Goal: Task Accomplishment & Management: Use online tool/utility

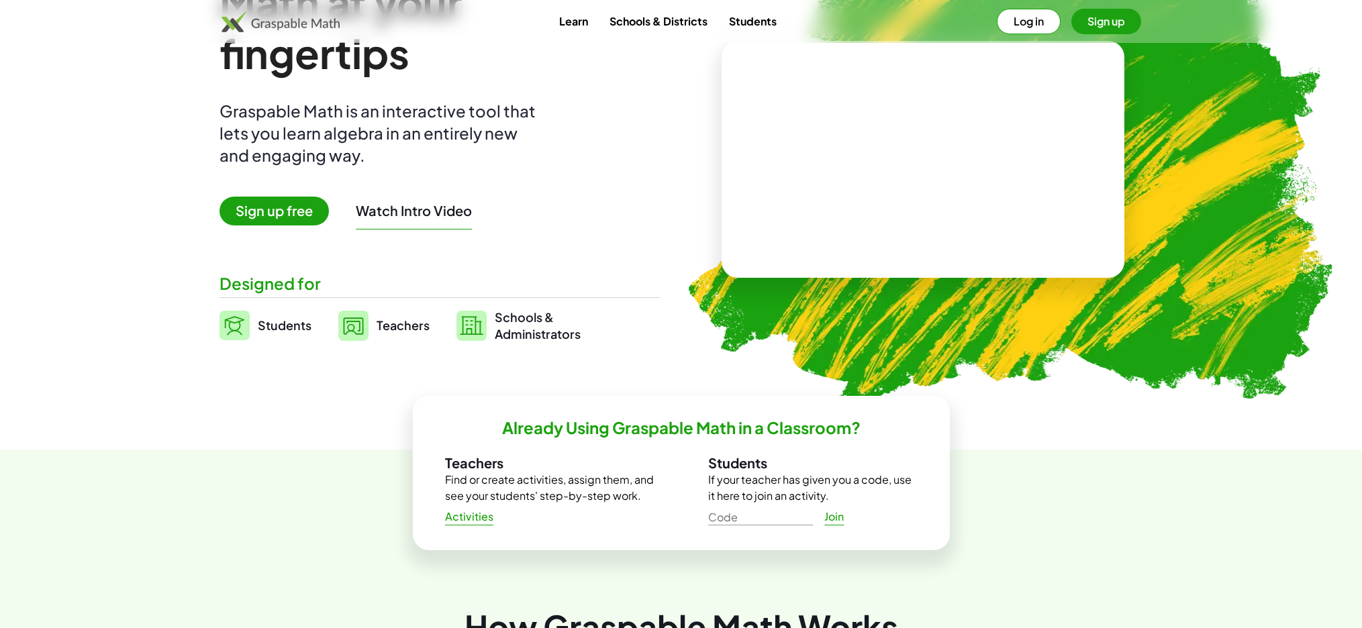
scroll to position [100, 0]
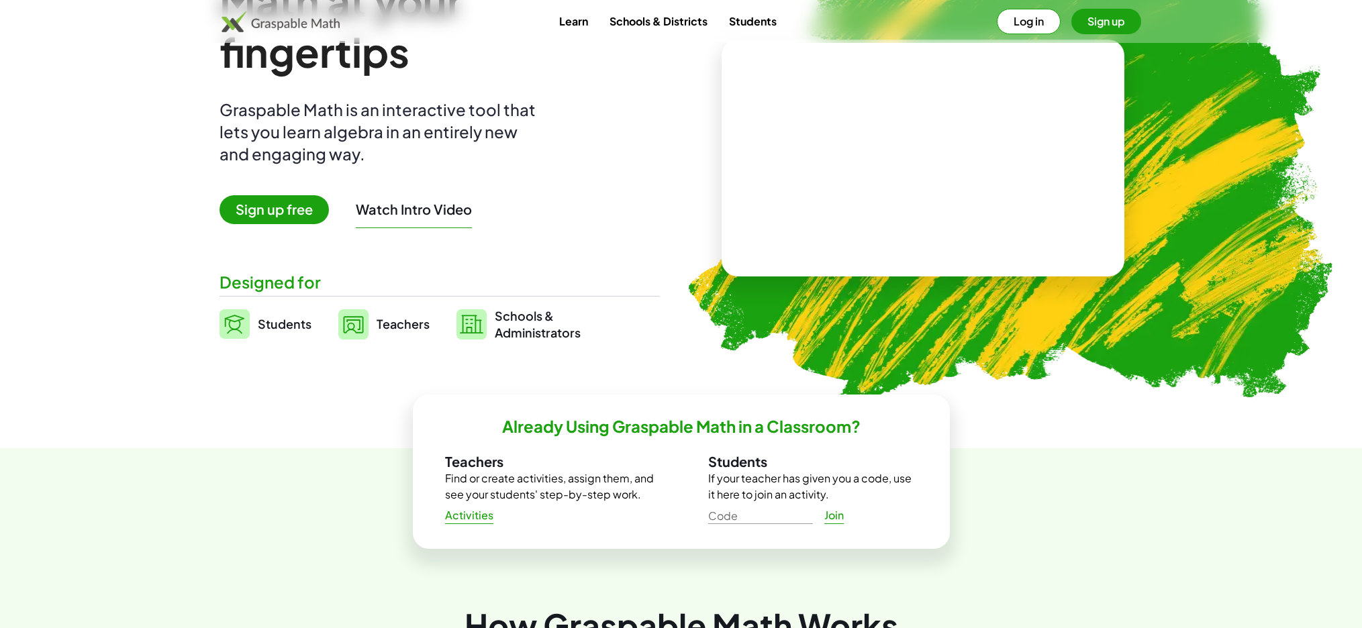
click at [284, 207] on span "Sign up free" at bounding box center [274, 209] width 109 height 29
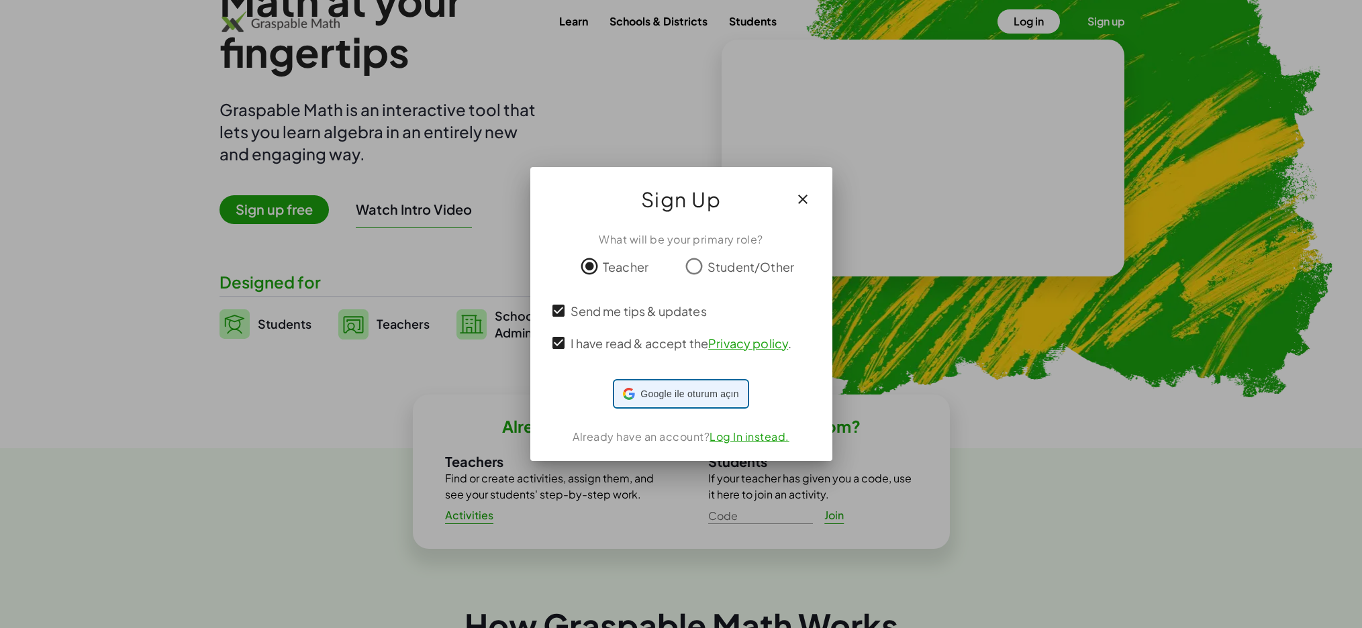
click at [670, 392] on span "Google ile oturum açın" at bounding box center [689, 394] width 98 height 14
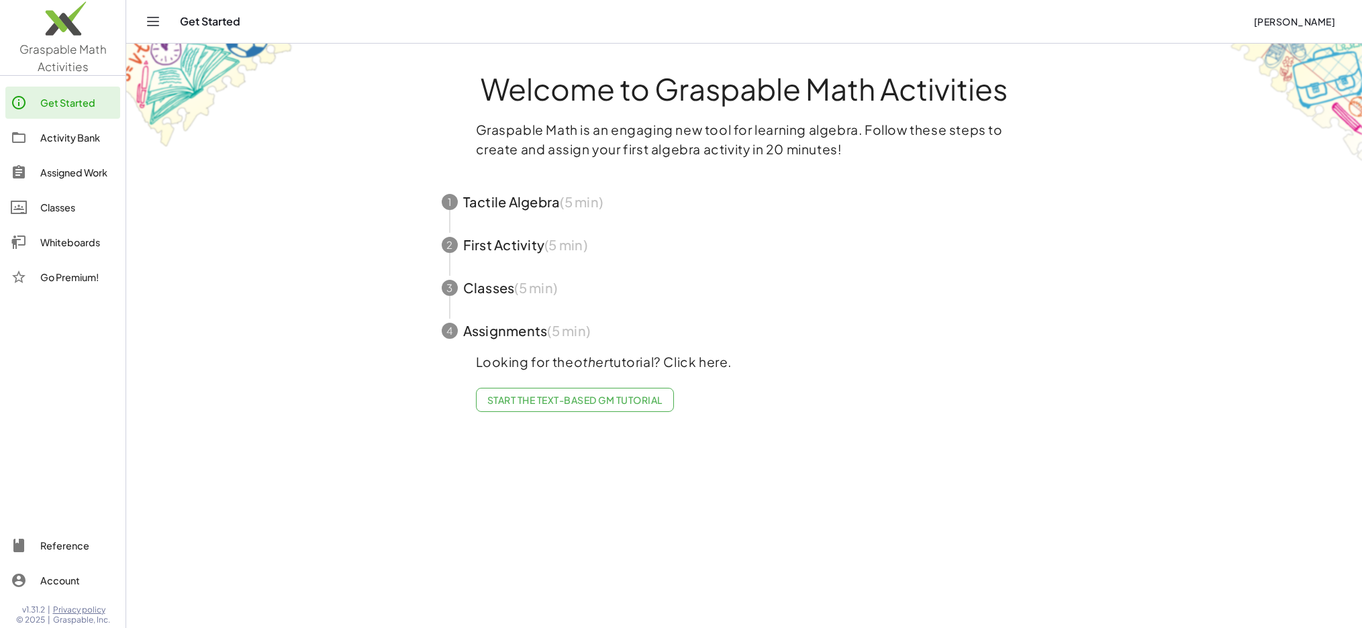
click at [491, 209] on span "button" at bounding box center [745, 202] width 638 height 43
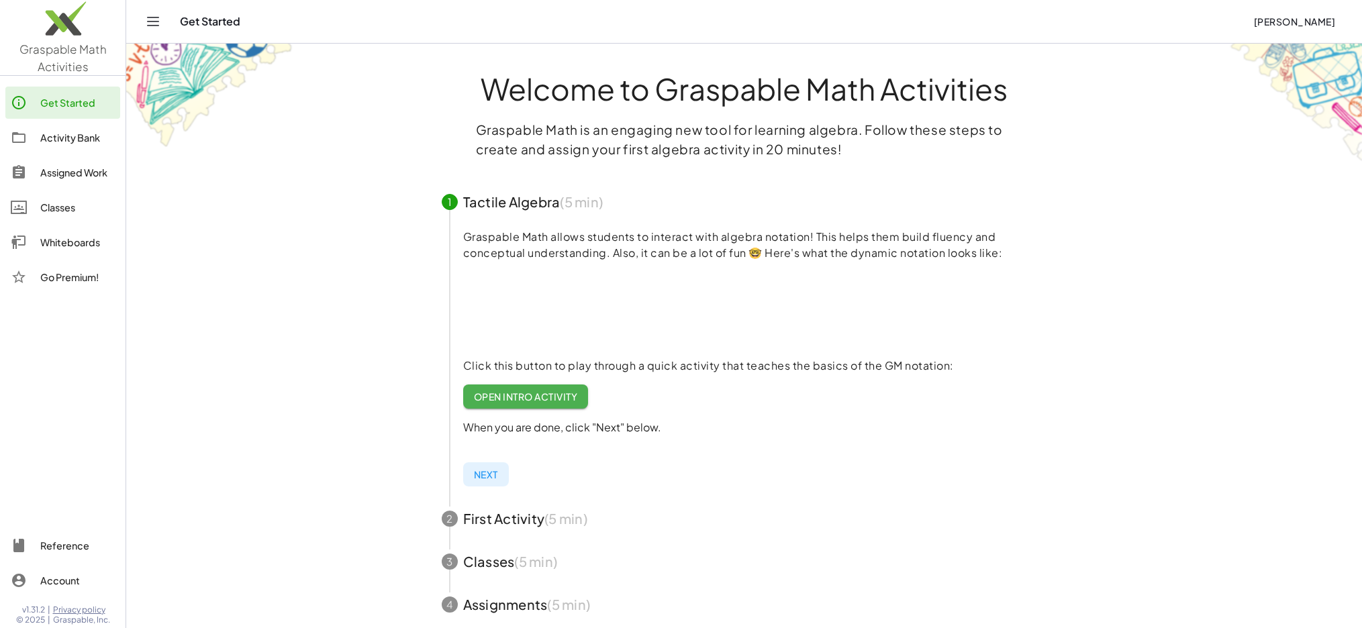
click at [525, 389] on link "Open Intro Activity" at bounding box center [526, 397] width 126 height 24
click at [63, 143] on div "Activity Bank" at bounding box center [77, 138] width 75 height 16
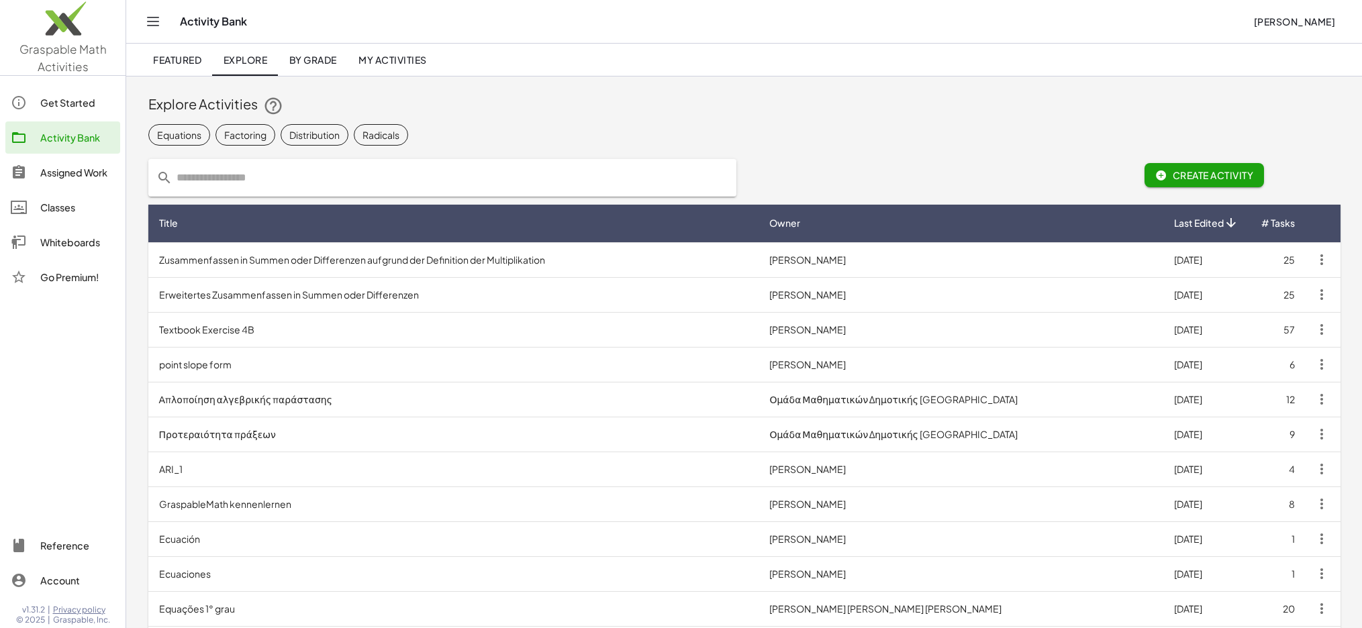
click at [1218, 174] on span "Create Activity" at bounding box center [1204, 175] width 99 height 12
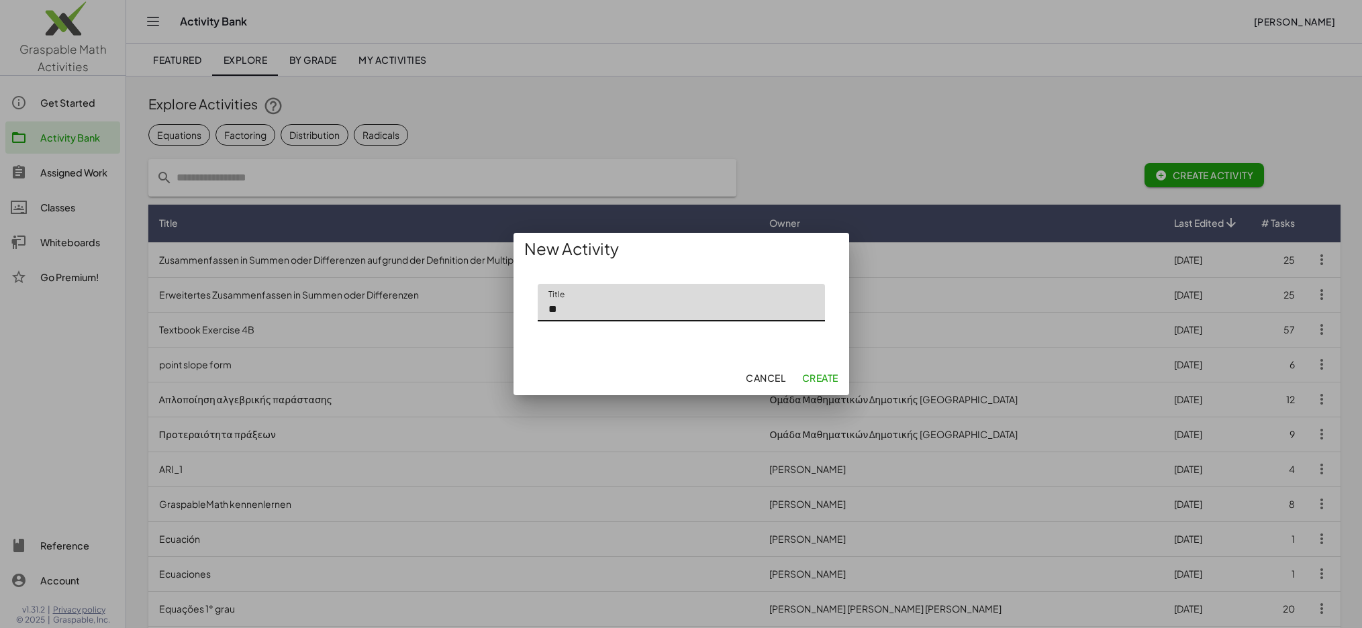
type input "**"
click at [818, 381] on span "Create" at bounding box center [819, 378] width 36 height 12
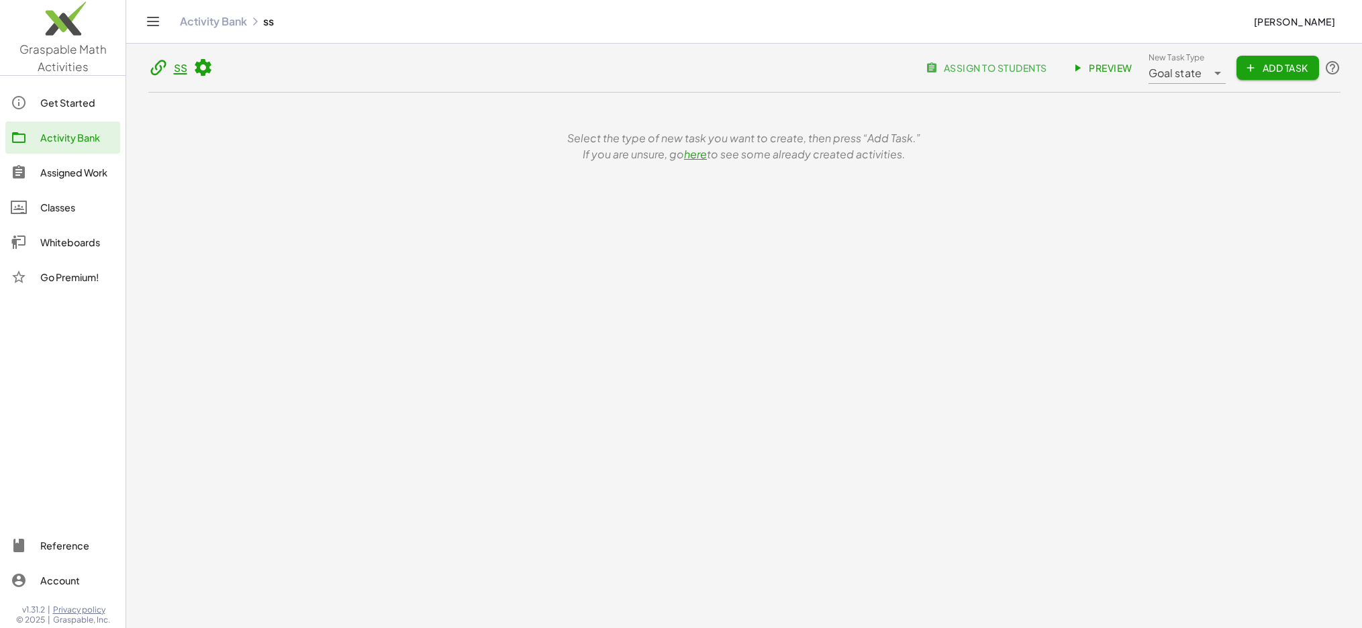
click at [695, 155] on link "here" at bounding box center [695, 154] width 23 height 14
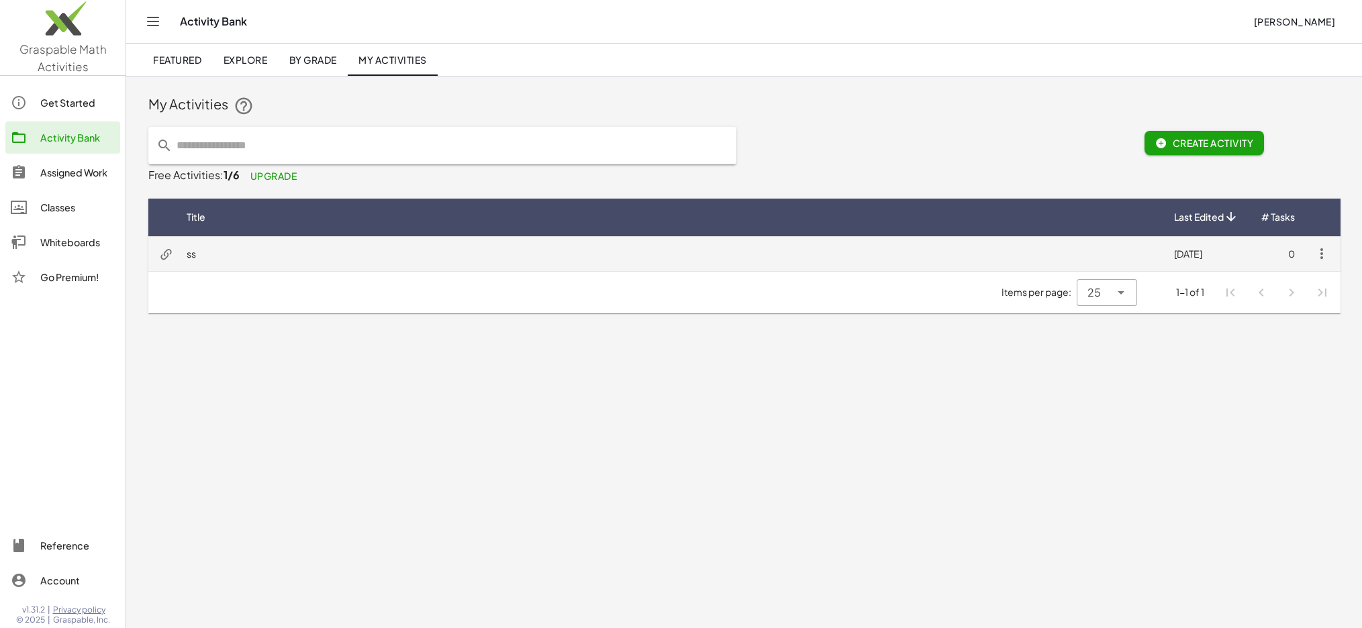
click at [252, 256] on td "ss" at bounding box center [669, 253] width 987 height 35
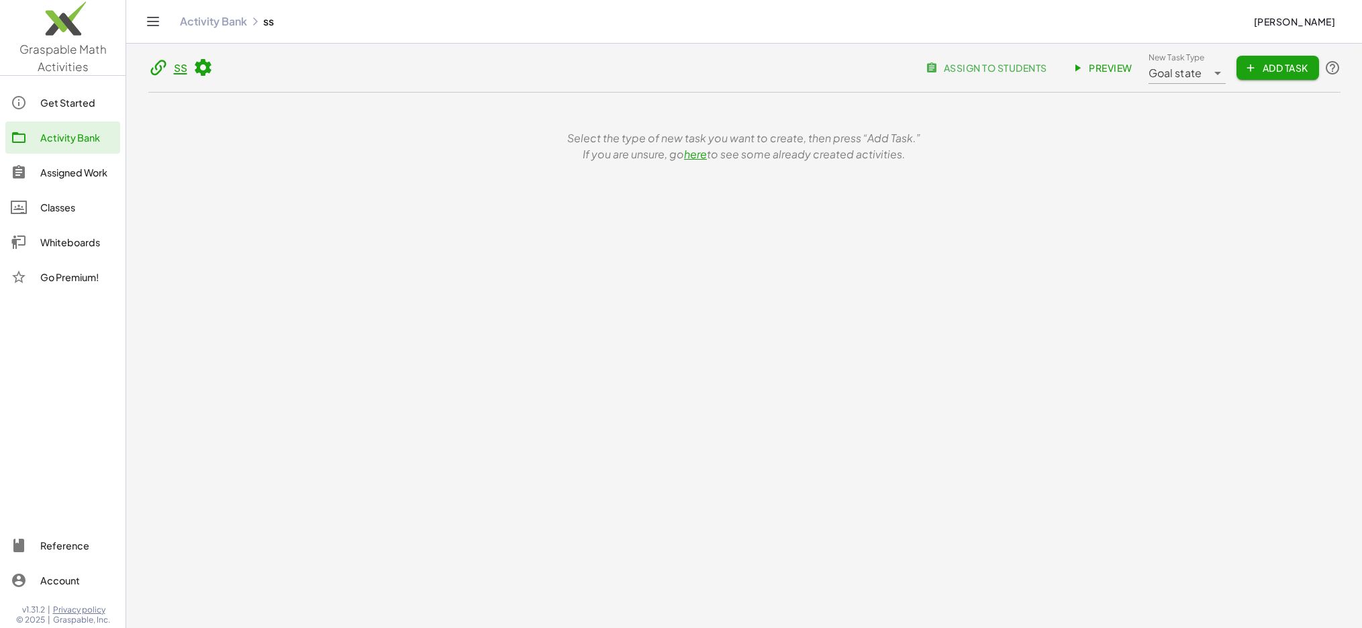
click at [70, 243] on div "Whiteboards" at bounding box center [77, 242] width 75 height 16
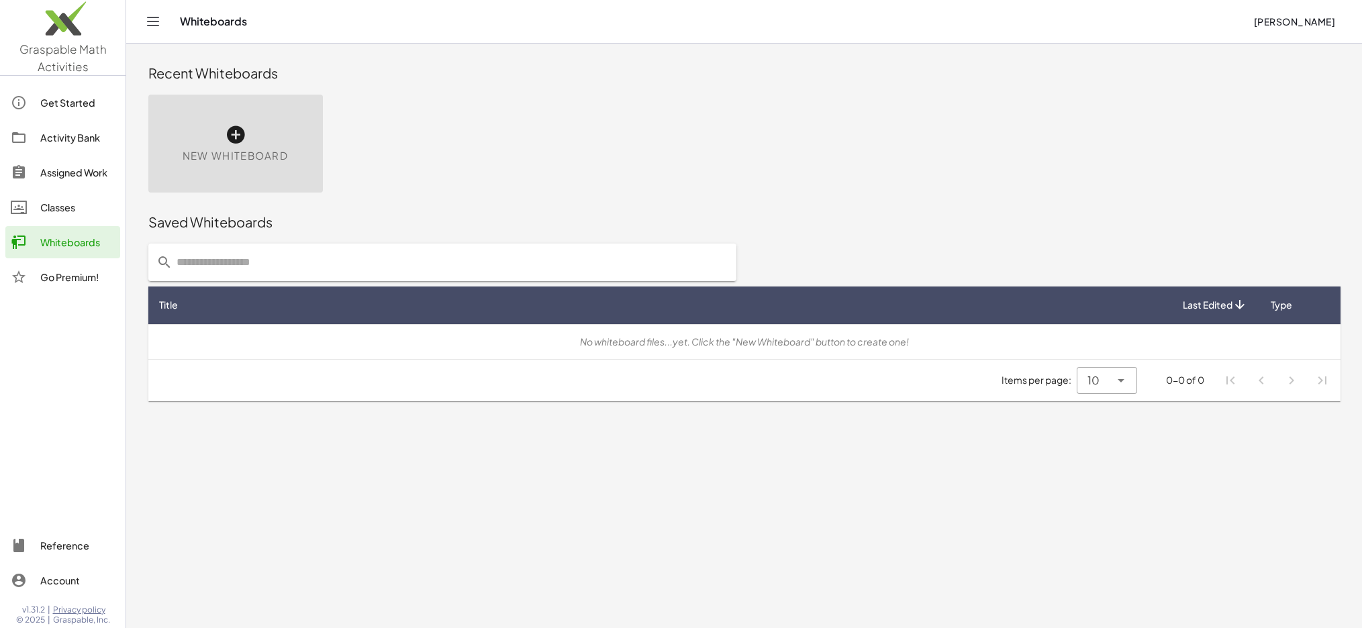
click at [252, 139] on div "New Whiteboard" at bounding box center [235, 144] width 175 height 98
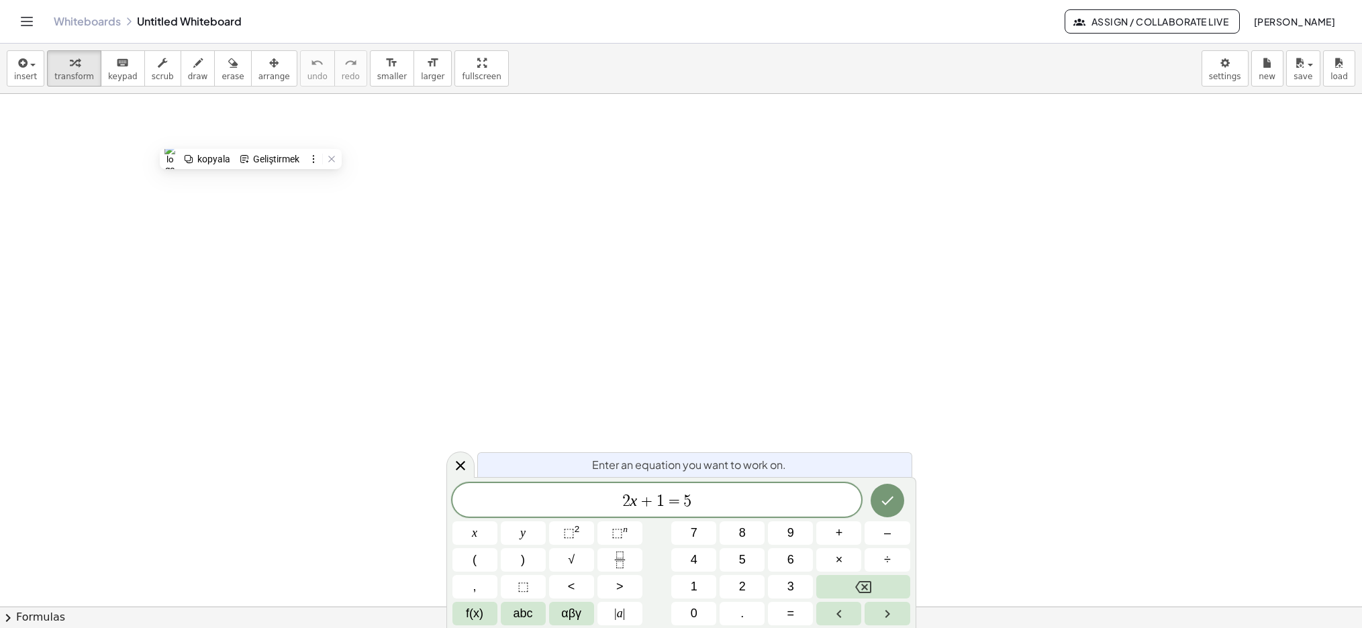
drag, startPoint x: 528, startPoint y: 464, endPoint x: 592, endPoint y: 463, distance: 63.8
click at [594, 461] on div "Enter an equation you want to work on." at bounding box center [694, 464] width 435 height 25
click at [458, 463] on icon at bounding box center [460, 466] width 16 height 16
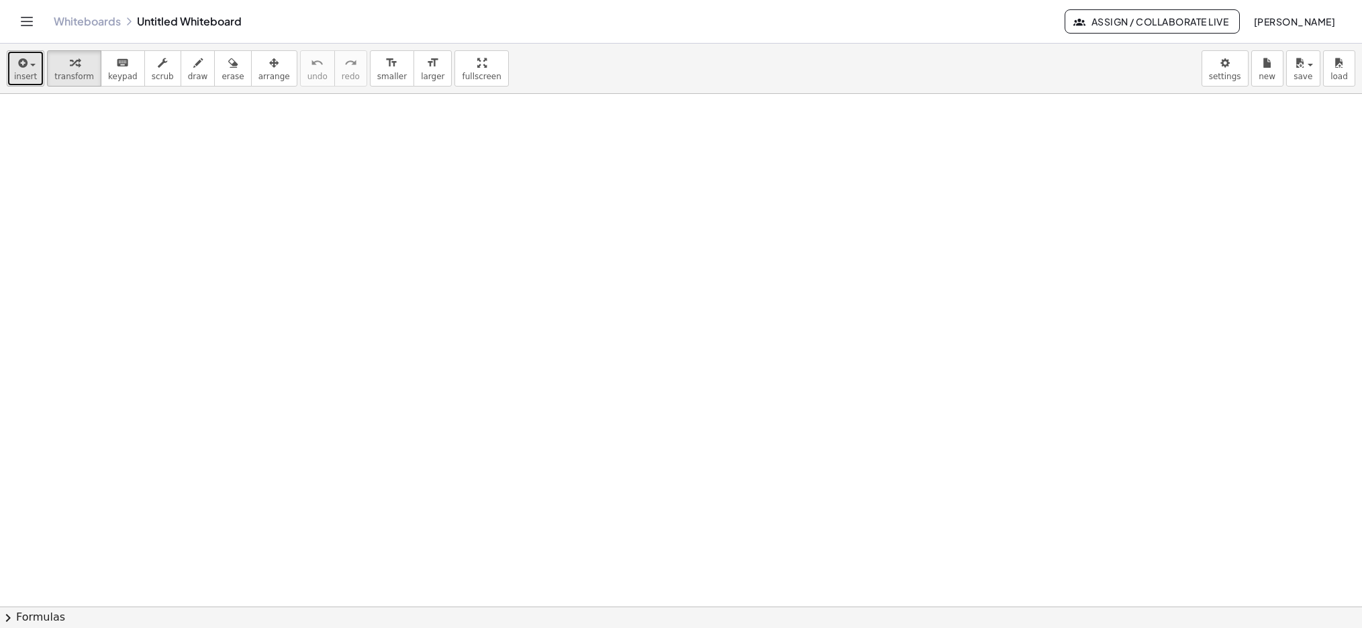
click at [25, 72] on span "insert" at bounding box center [25, 76] width 23 height 9
click at [315, 254] on div at bounding box center [681, 607] width 1362 height 1026
click at [128, 77] on span "keypad" at bounding box center [123, 76] width 30 height 9
click at [240, 283] on div at bounding box center [681, 607] width 1362 height 1026
click at [181, 191] on div at bounding box center [681, 607] width 1362 height 1026
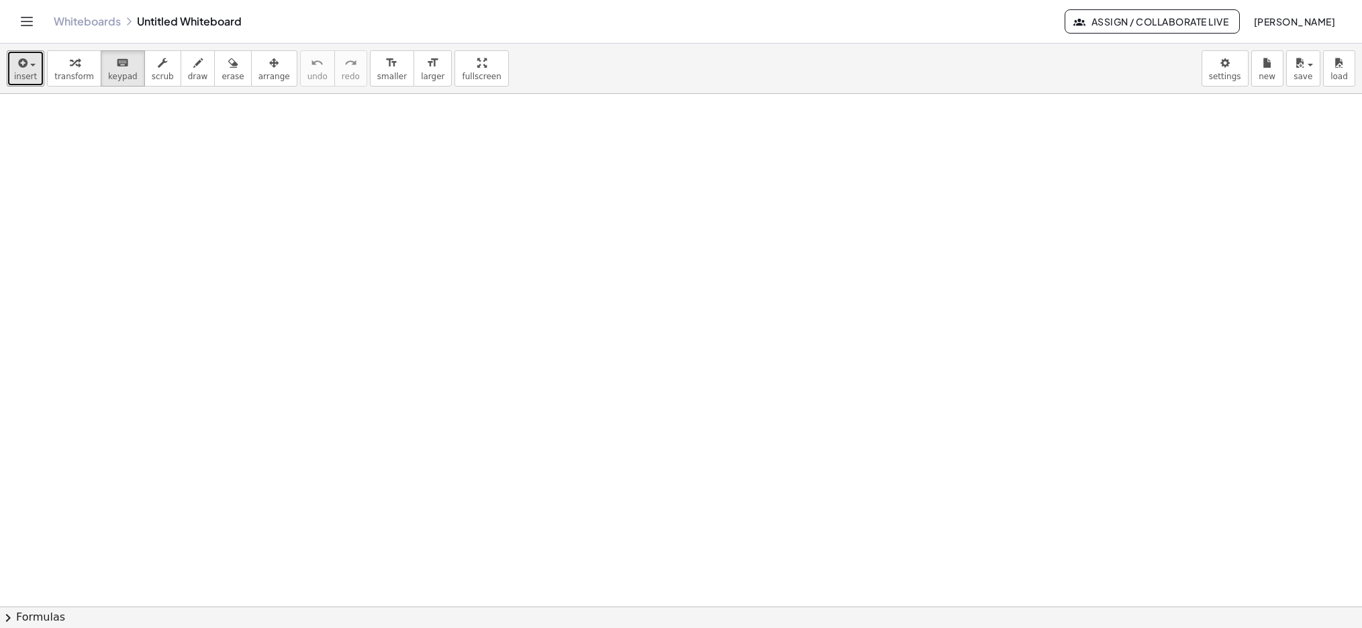
click at [140, 153] on div at bounding box center [681, 607] width 1362 height 1026
click at [136, 149] on div at bounding box center [681, 607] width 1362 height 1026
click at [137, 149] on div at bounding box center [681, 607] width 1362 height 1026
drag, startPoint x: 157, startPoint y: 77, endPoint x: 156, endPoint y: 119, distance: 42.3
click at [157, 78] on span "scrub" at bounding box center [163, 76] width 22 height 9
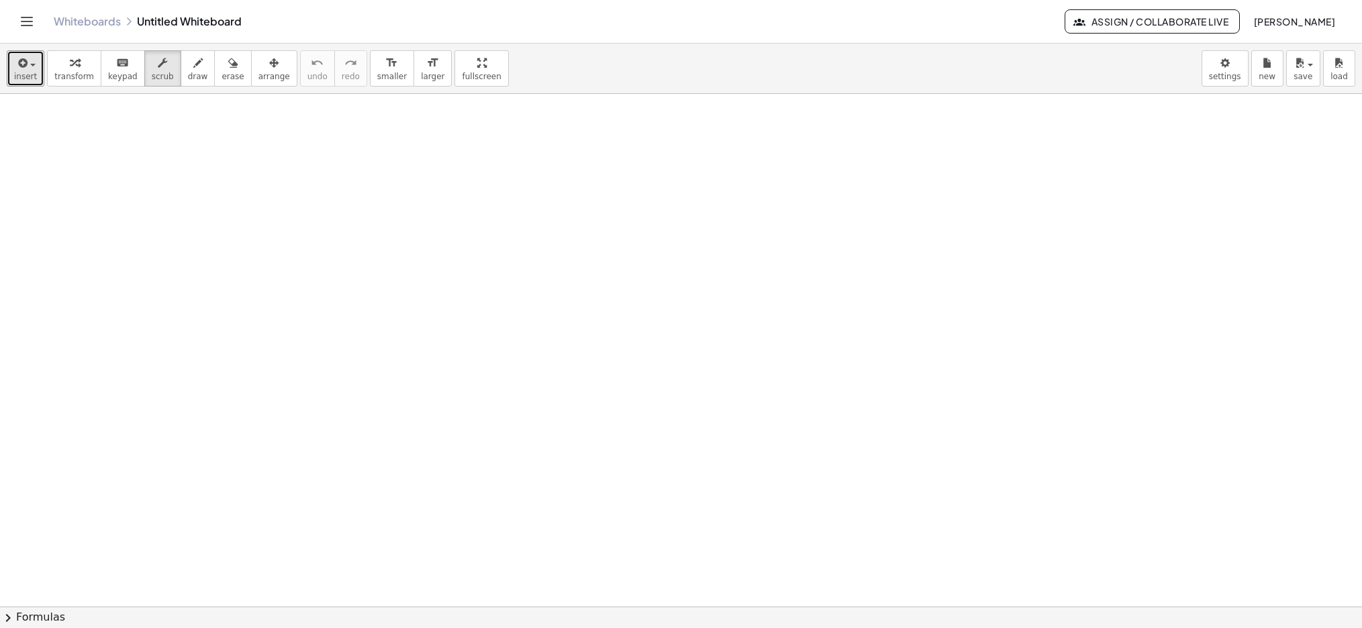
drag, startPoint x: 150, startPoint y: 145, endPoint x: 119, endPoint y: 142, distance: 31.1
click at [150, 146] on div at bounding box center [681, 607] width 1362 height 1026
drag, startPoint x: 133, startPoint y: 150, endPoint x: 224, endPoint y: 203, distance: 105.2
click at [228, 203] on div at bounding box center [681, 607] width 1362 height 1026
drag, startPoint x: 224, startPoint y: 203, endPoint x: 195, endPoint y: 87, distance: 120.5
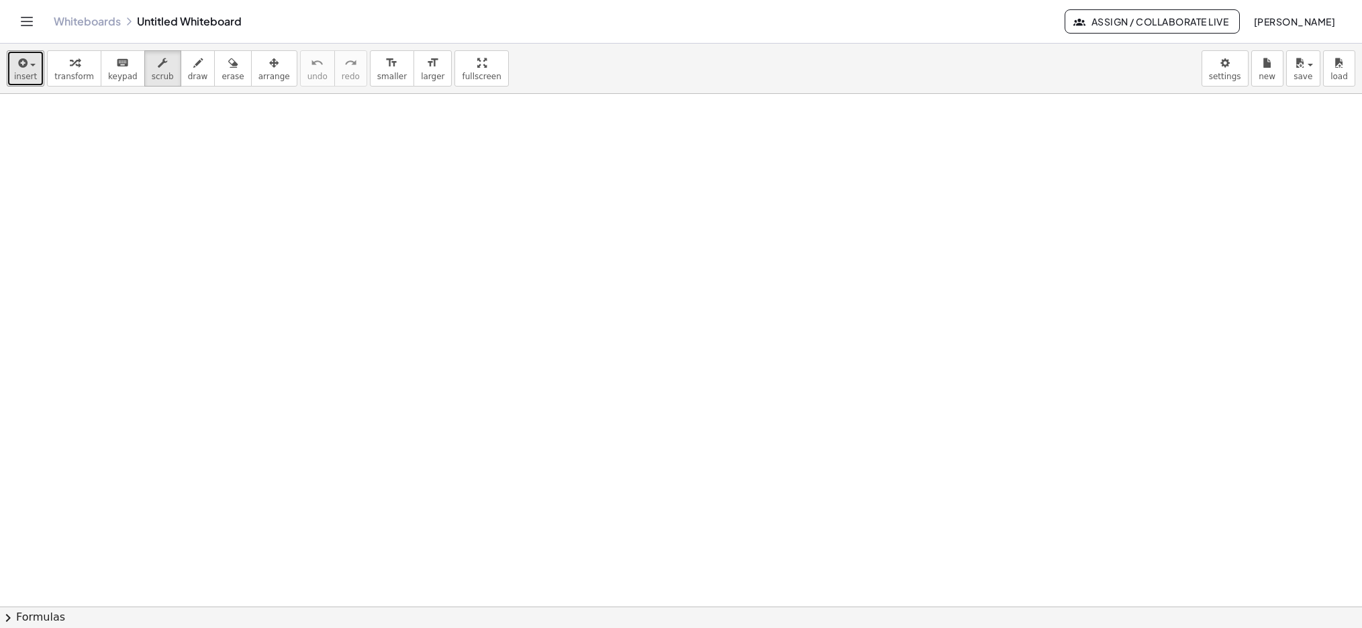
click at [225, 201] on div at bounding box center [681, 607] width 1362 height 1026
drag, startPoint x: 193, startPoint y: 72, endPoint x: 174, endPoint y: 177, distance: 105.9
click at [193, 72] on span "draw" at bounding box center [198, 76] width 20 height 9
drag, startPoint x: 167, startPoint y: 204, endPoint x: 287, endPoint y: 198, distance: 119.6
click at [282, 196] on div at bounding box center [681, 607] width 1362 height 1026
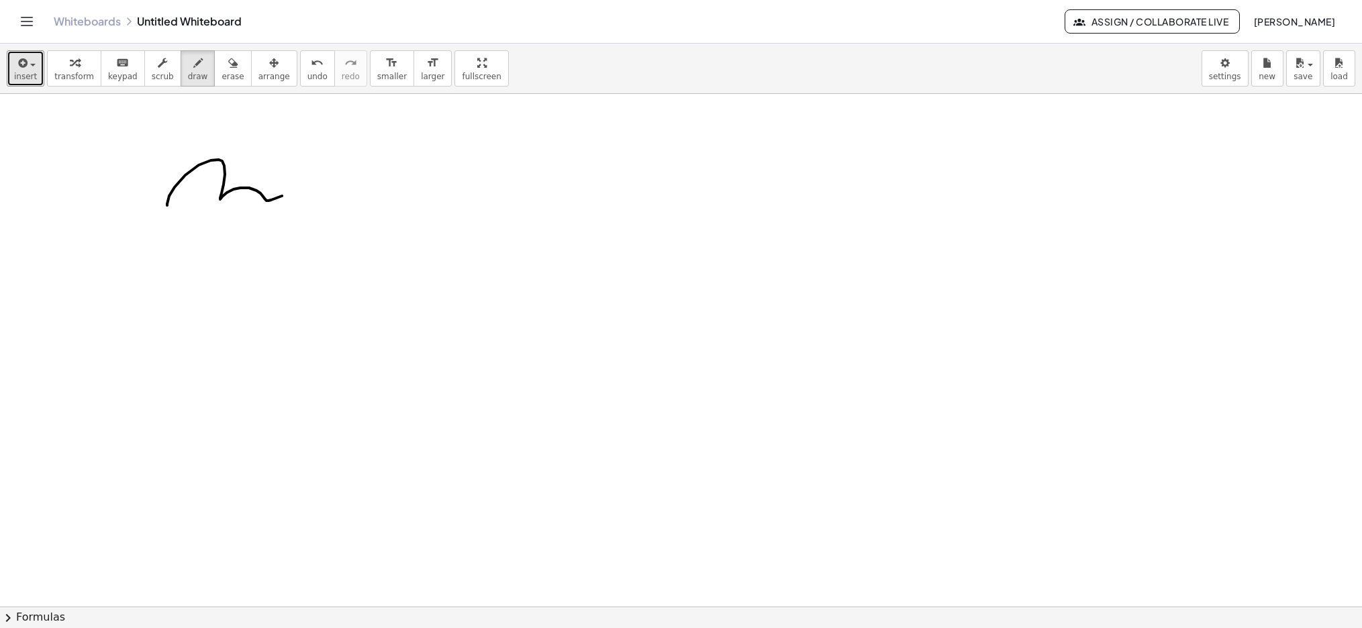
drag, startPoint x: 219, startPoint y: 72, endPoint x: 225, endPoint y: 105, distance: 34.1
click at [222, 72] on span "erase" at bounding box center [233, 76] width 22 height 9
drag, startPoint x: 275, startPoint y: 180, endPoint x: 182, endPoint y: 213, distance: 98.9
click at [183, 213] on div at bounding box center [681, 607] width 1362 height 1026
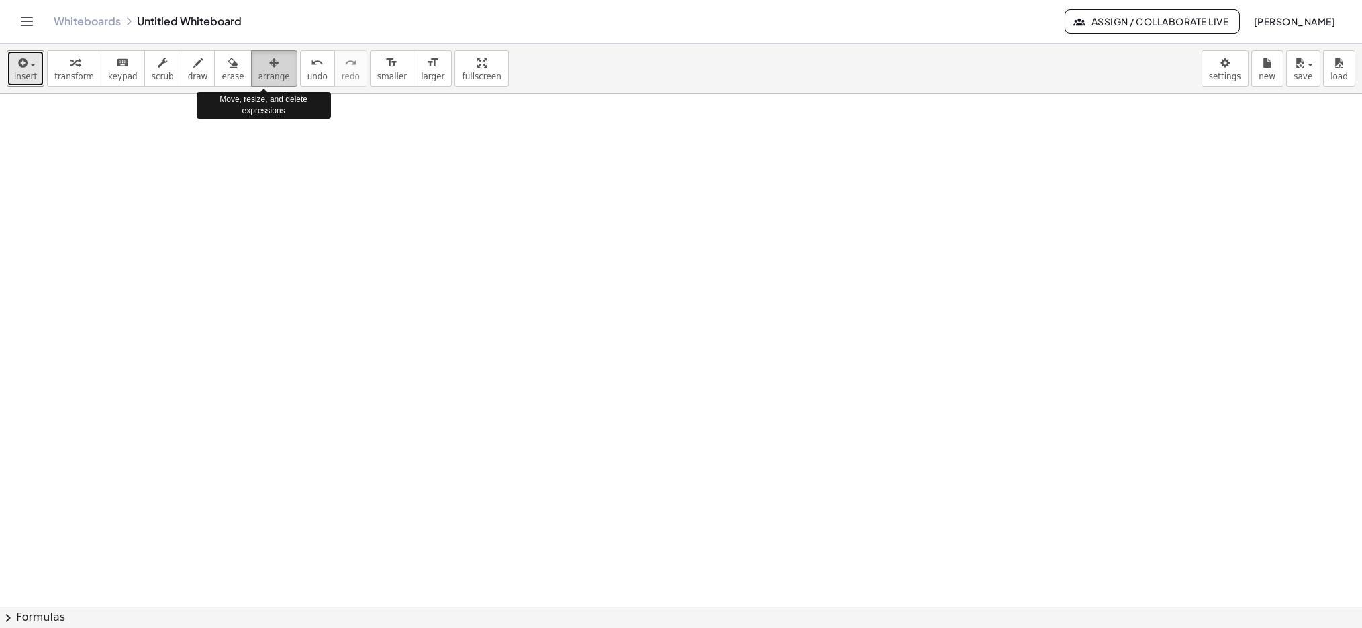
click at [258, 79] on span "arrange" at bounding box center [274, 76] width 32 height 9
click at [197, 181] on div at bounding box center [681, 607] width 1362 height 1026
drag, startPoint x: 174, startPoint y: 213, endPoint x: 338, endPoint y: 291, distance: 181.6
click at [340, 284] on div at bounding box center [681, 607] width 1362 height 1026
click at [188, 76] on span "draw" at bounding box center [198, 76] width 20 height 9
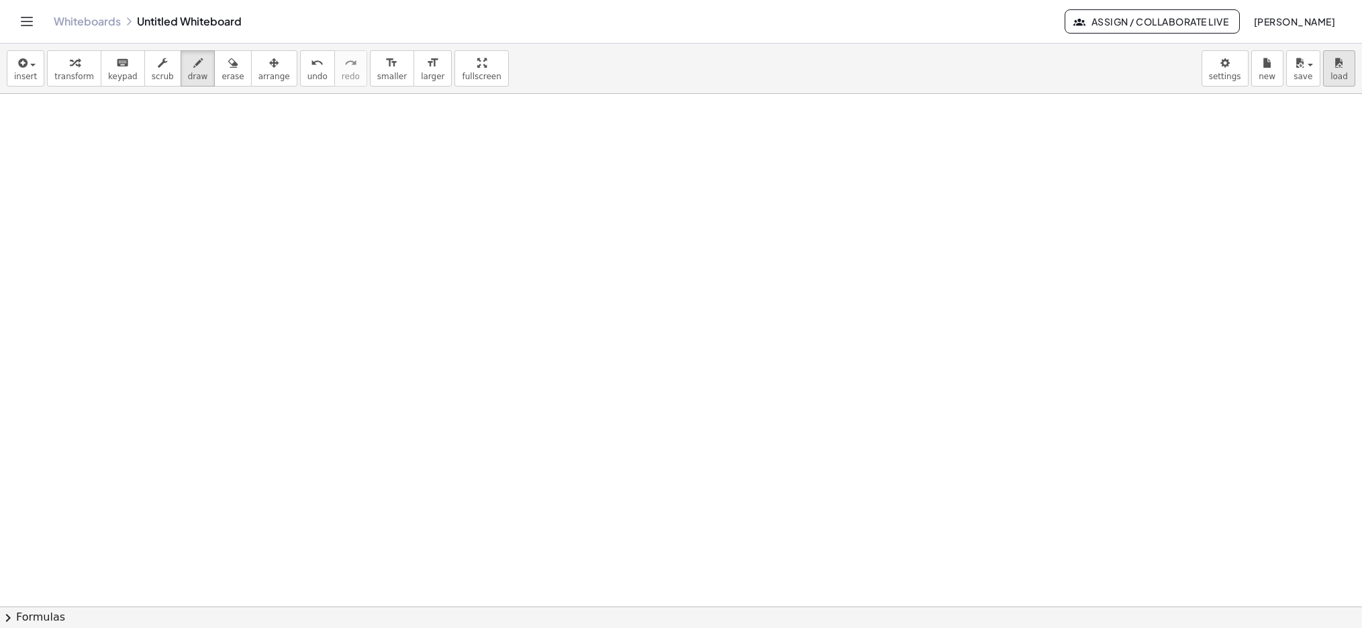
click at [0, 0] on div "Graspable Math Activities Get Started Activity Bank Assigned Work Classes White…" at bounding box center [681, 314] width 1362 height 628
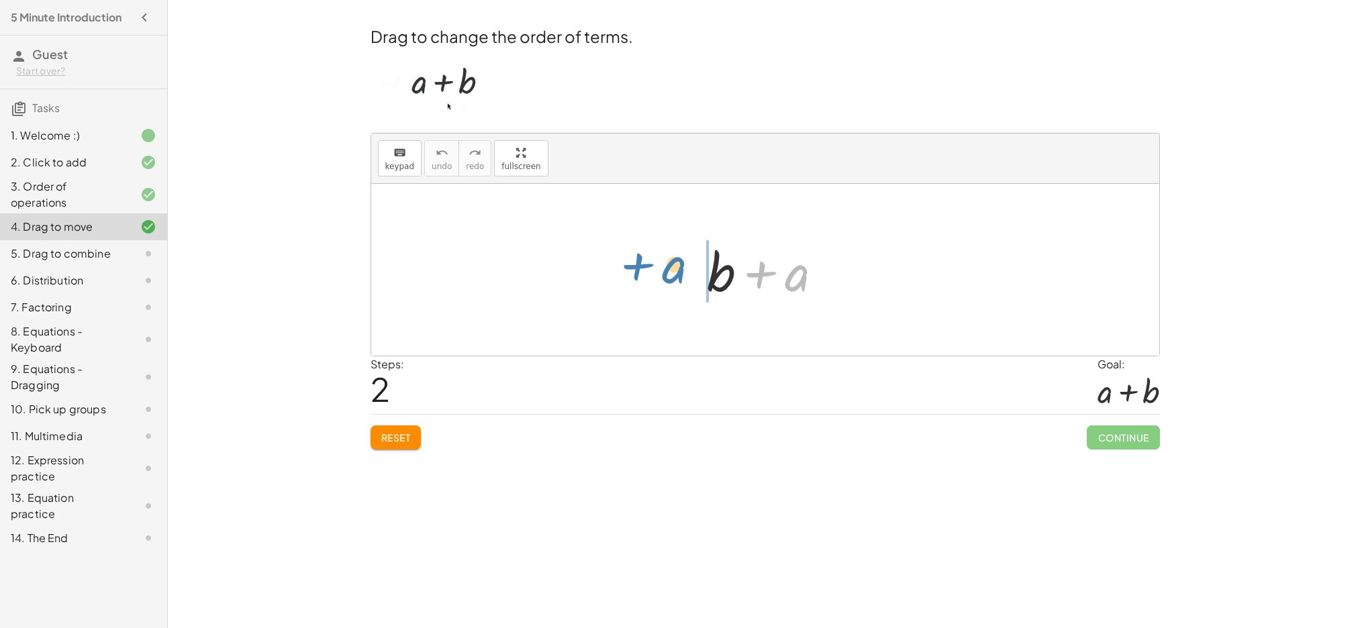
drag, startPoint x: 801, startPoint y: 267, endPoint x: 677, endPoint y: 297, distance: 127.6
click at [677, 281] on div "+ b + a + a + b + a + b + a" at bounding box center [765, 270] width 788 height 172
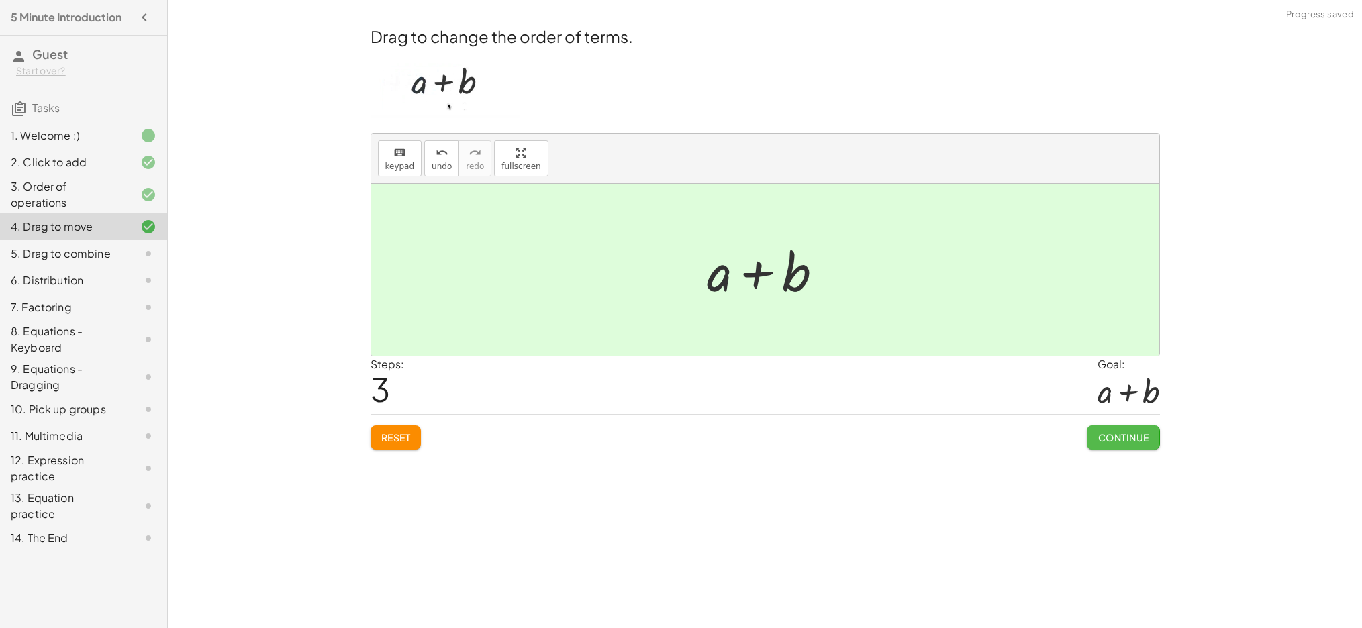
click at [1123, 436] on span "Continue" at bounding box center [1123, 438] width 51 height 12
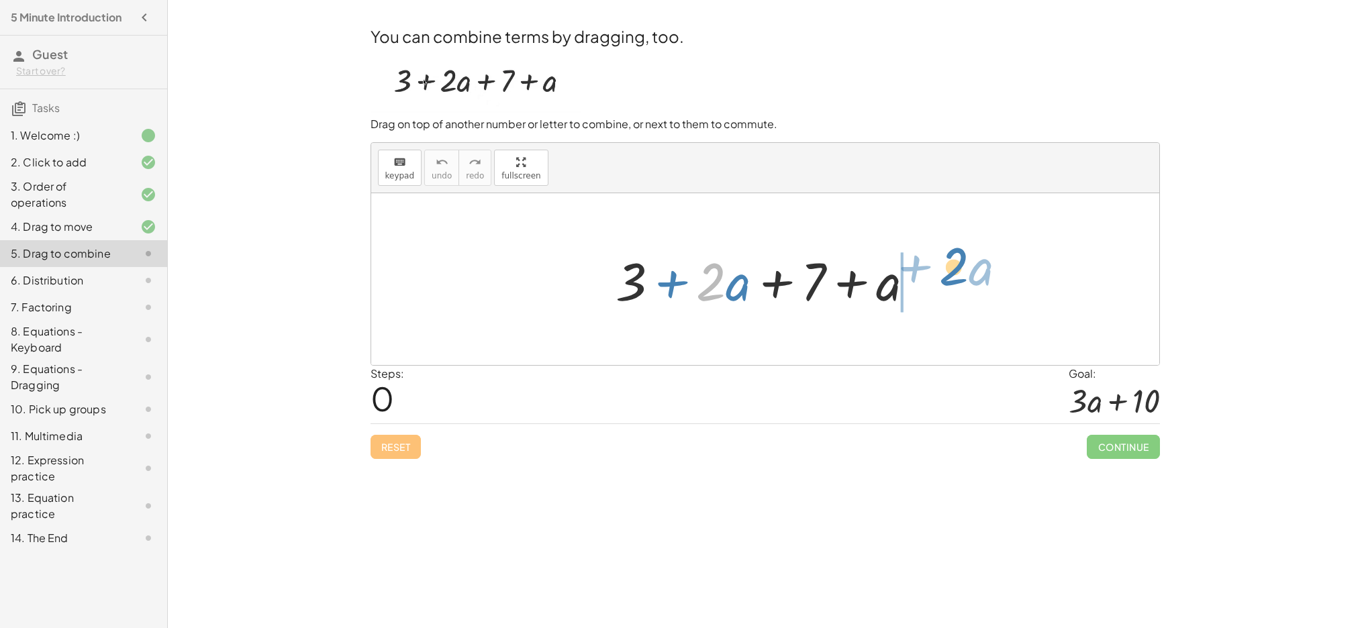
drag, startPoint x: 713, startPoint y: 290, endPoint x: 957, endPoint y: 279, distance: 244.6
click at [958, 277] on div "· 2 + · a + 3 + · 2 · a + 7 + a" at bounding box center [765, 279] width 788 height 172
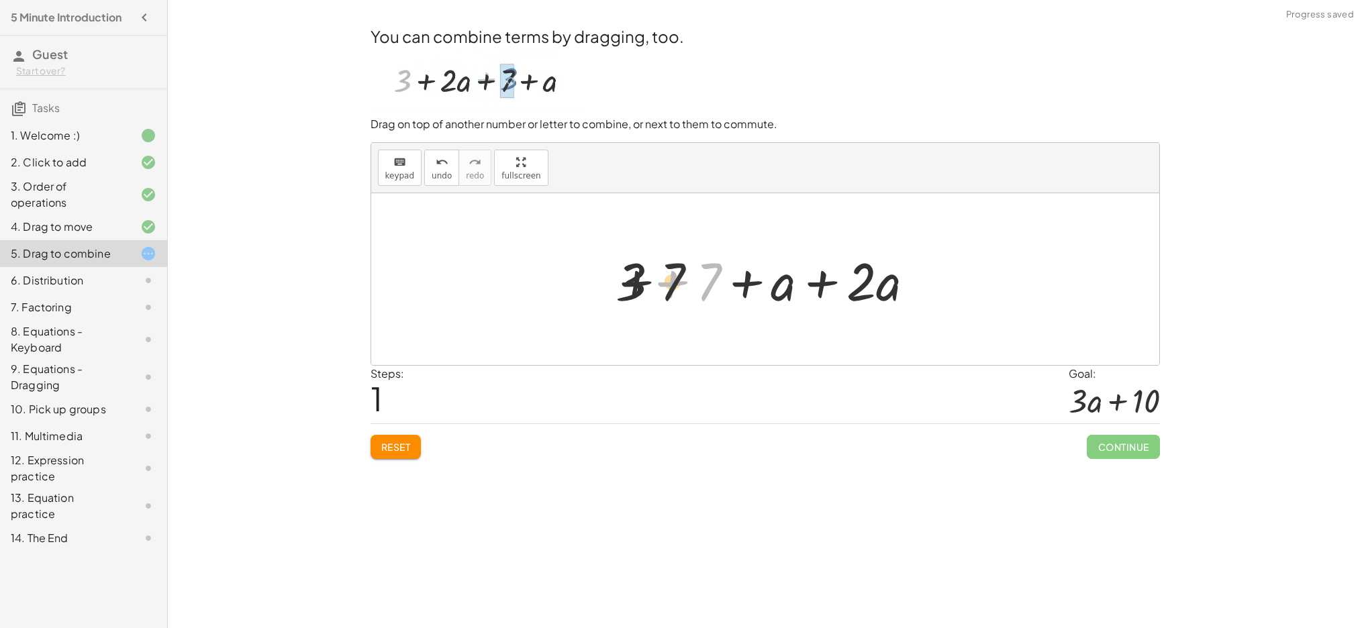
drag, startPoint x: 718, startPoint y: 277, endPoint x: 650, endPoint y: 275, distance: 67.8
click at [650, 275] on div at bounding box center [770, 279] width 323 height 69
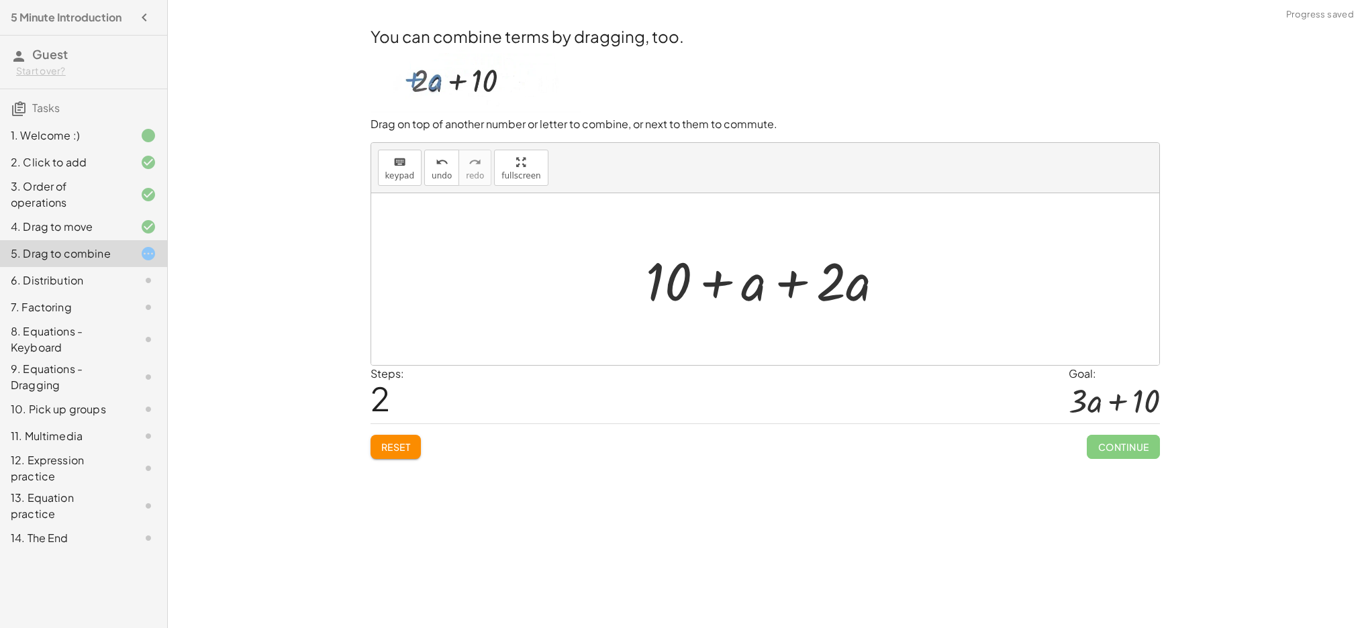
click at [791, 285] on div at bounding box center [770, 279] width 262 height 69
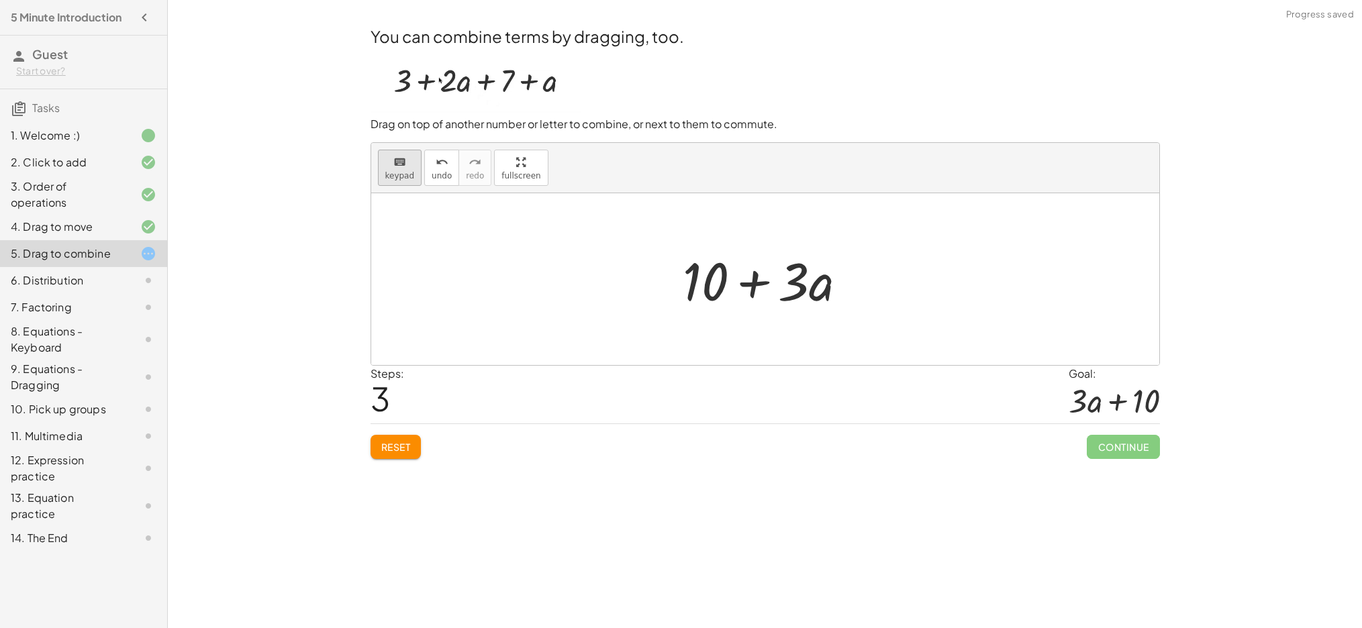
click at [399, 171] on button "keyboard keypad" at bounding box center [400, 168] width 44 height 36
click at [482, 275] on div at bounding box center [765, 279] width 788 height 172
click at [119, 15] on h4 "5 Minute Introduction" at bounding box center [66, 17] width 111 height 16
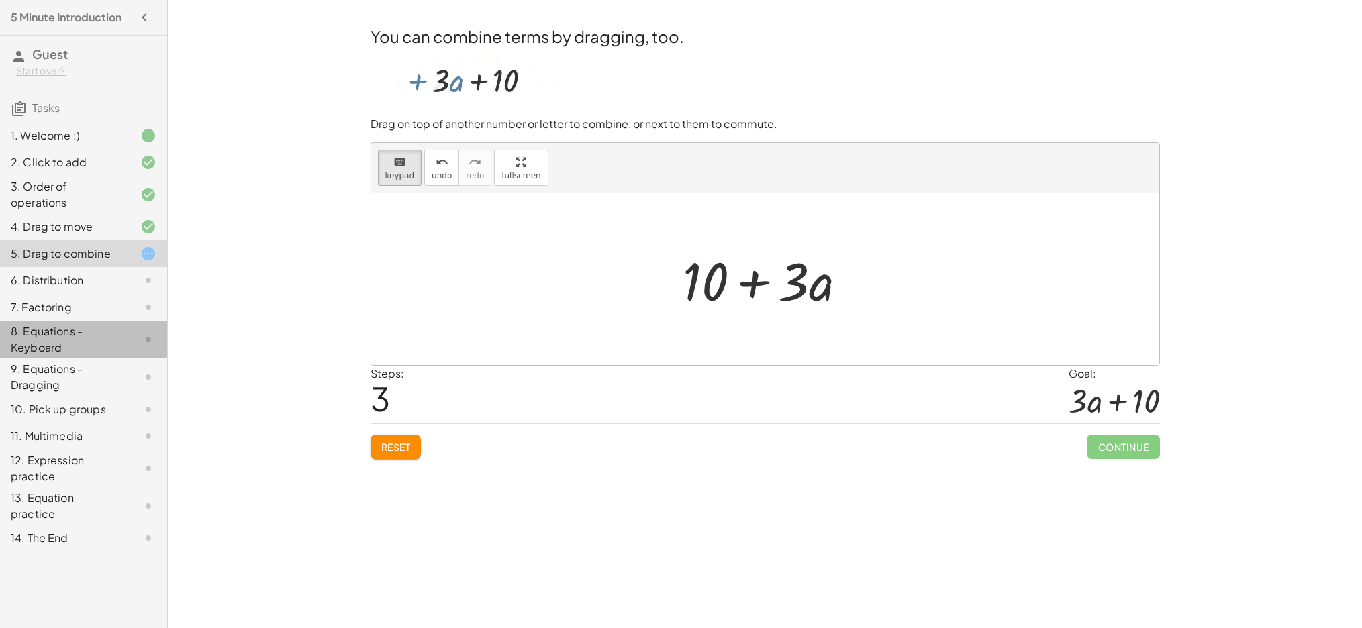
click at [48, 330] on div "8. Equations - Keyboard" at bounding box center [65, 340] width 108 height 32
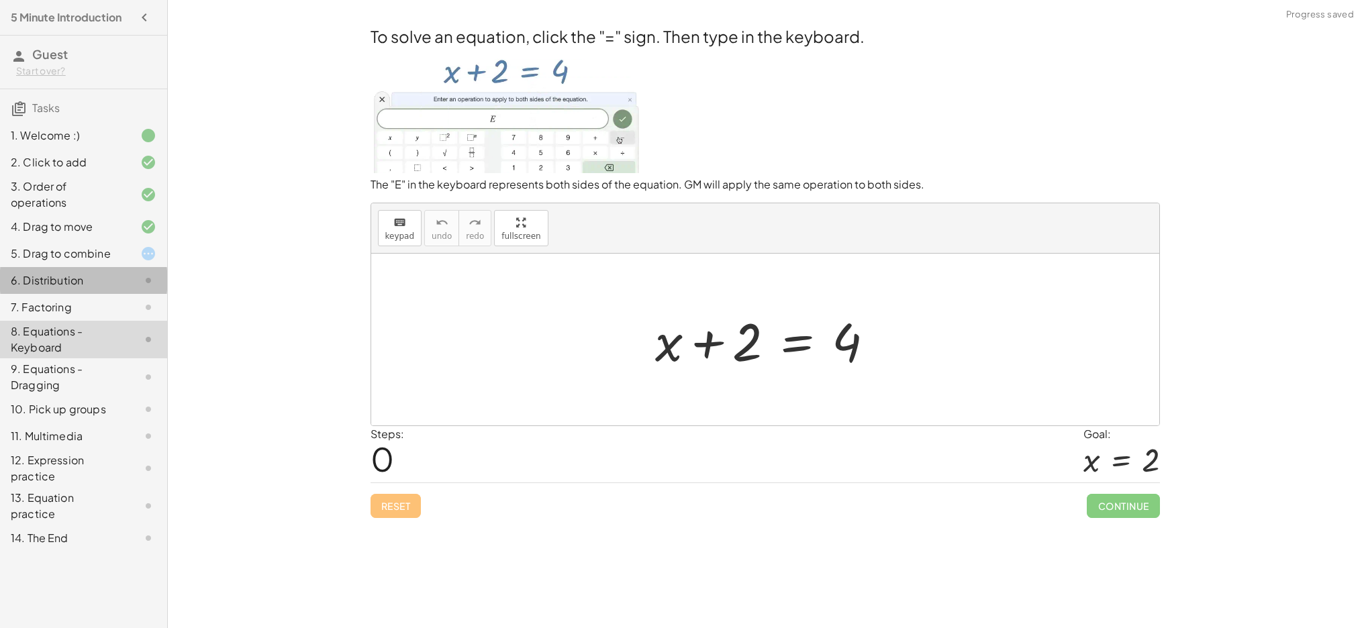
click at [56, 285] on div "6. Distribution" at bounding box center [65, 281] width 108 height 16
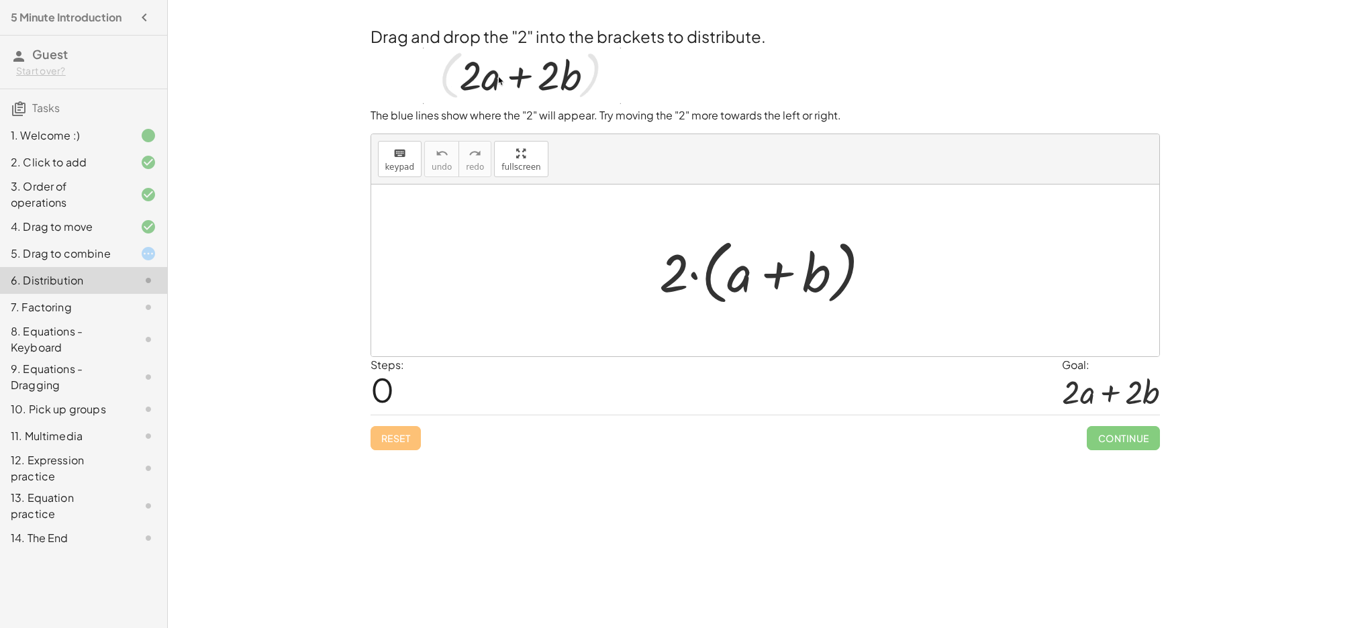
click at [60, 305] on div "7. Factoring" at bounding box center [65, 307] width 108 height 16
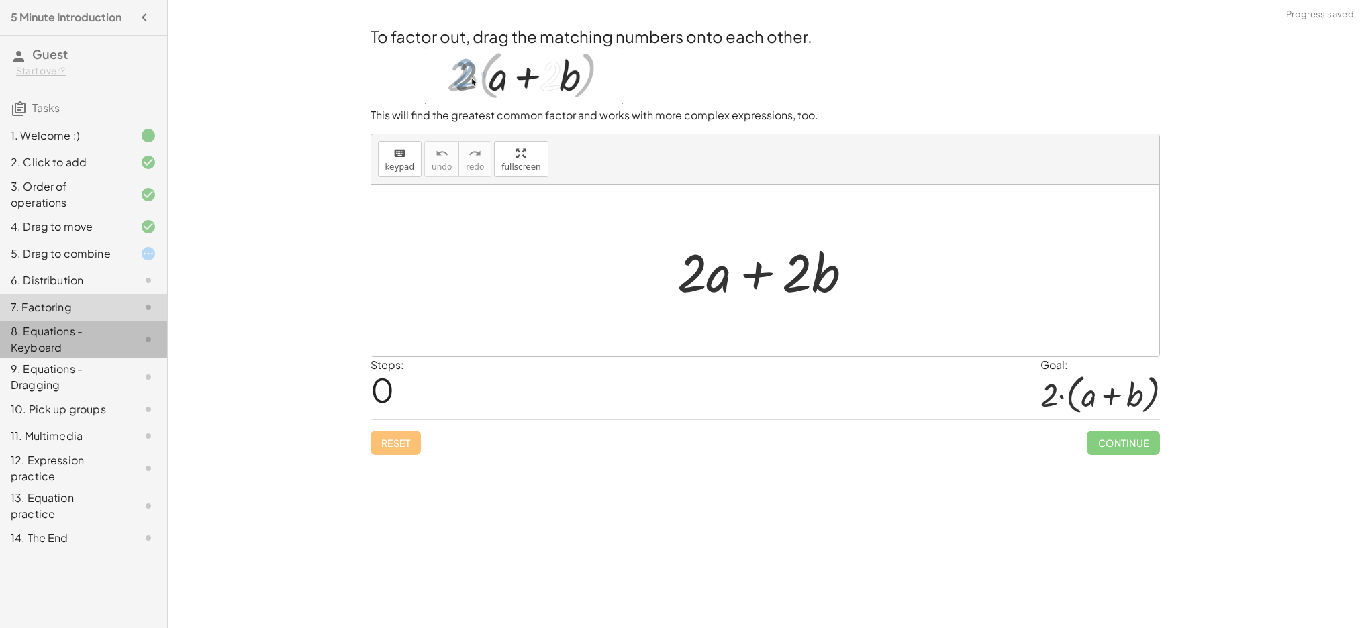
click at [60, 335] on div "8. Equations - Keyboard" at bounding box center [65, 340] width 108 height 32
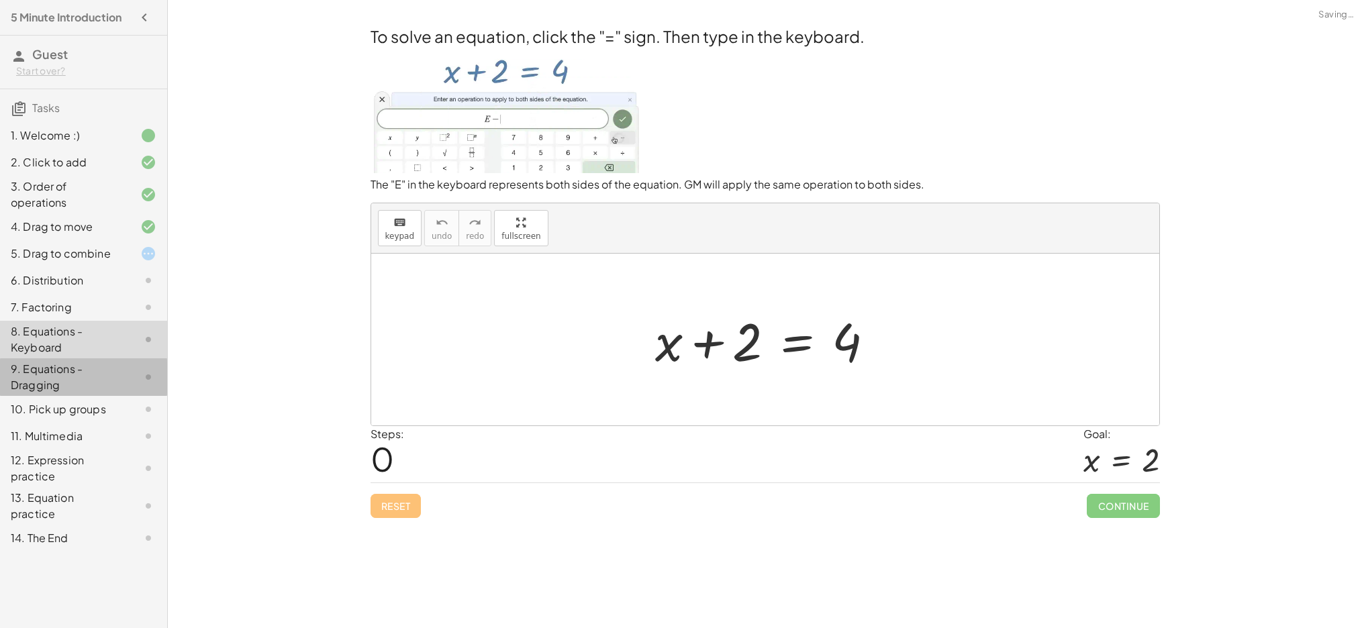
click at [63, 367] on div "9. Equations - Dragging" at bounding box center [65, 377] width 108 height 32
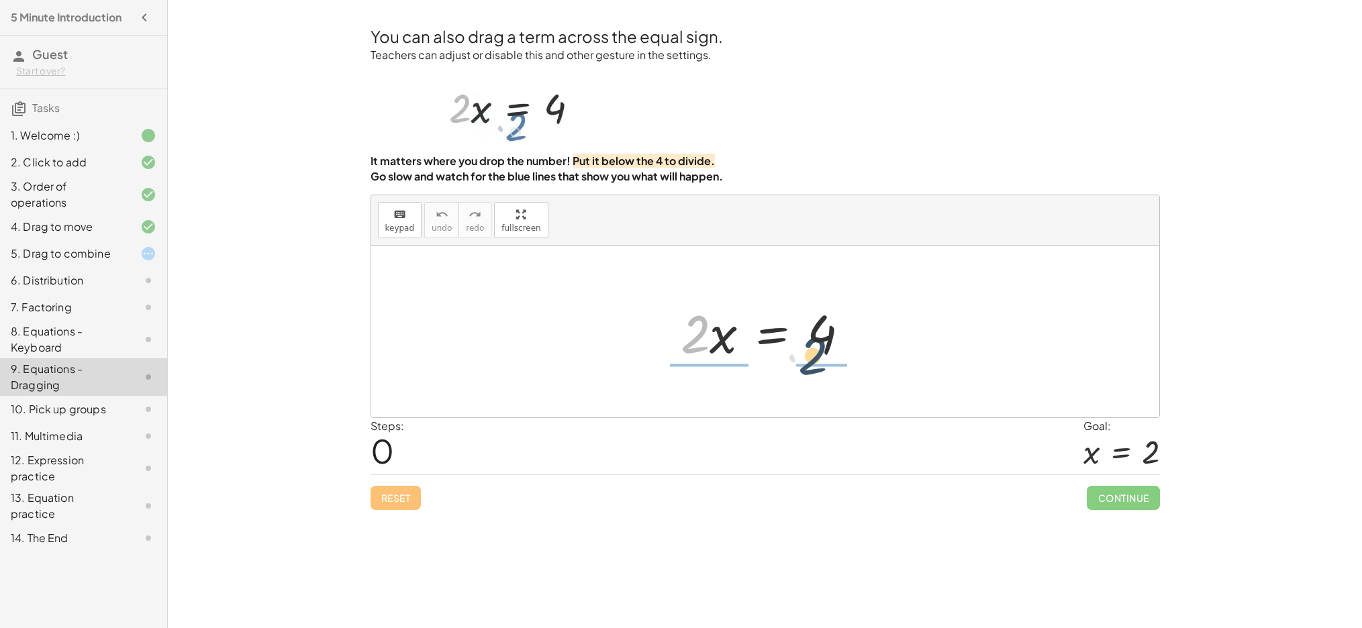
drag, startPoint x: 753, startPoint y: 364, endPoint x: 812, endPoint y: 369, distance: 59.3
click at [812, 369] on div "· 2 · 2 · x = 4" at bounding box center [766, 332] width 210 height 76
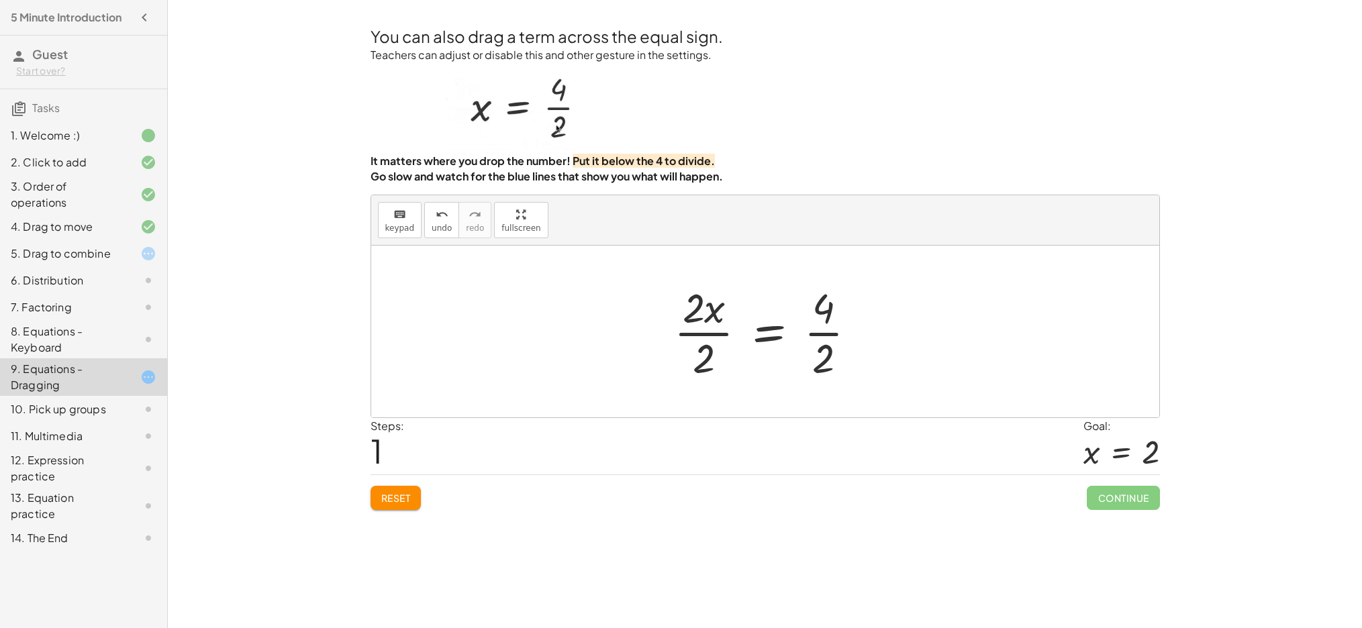
click at [715, 313] on div at bounding box center [770, 331] width 207 height 103
click at [696, 318] on div at bounding box center [770, 331] width 207 height 103
click at [702, 356] on div at bounding box center [770, 331] width 207 height 103
click at [708, 337] on div at bounding box center [770, 331] width 174 height 103
click at [809, 331] on div at bounding box center [770, 331] width 174 height 103
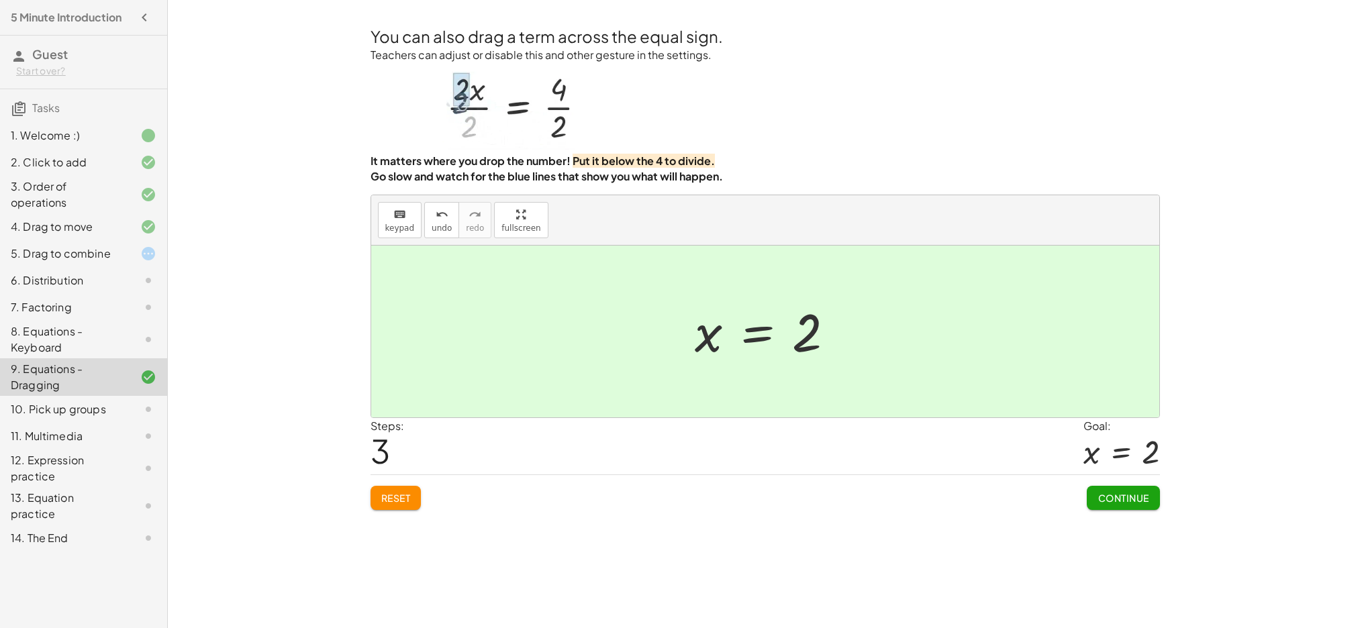
click at [1120, 498] on span "Continue" at bounding box center [1123, 498] width 51 height 12
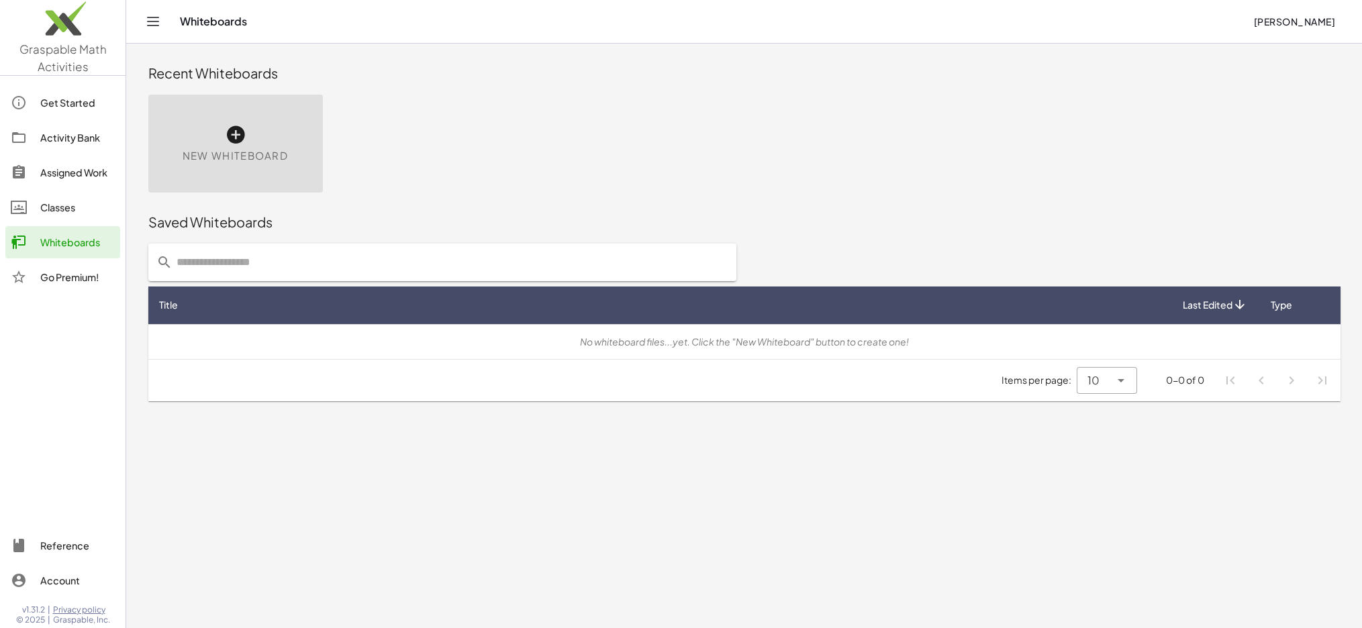
click at [61, 107] on div "Get Started" at bounding box center [77, 103] width 75 height 16
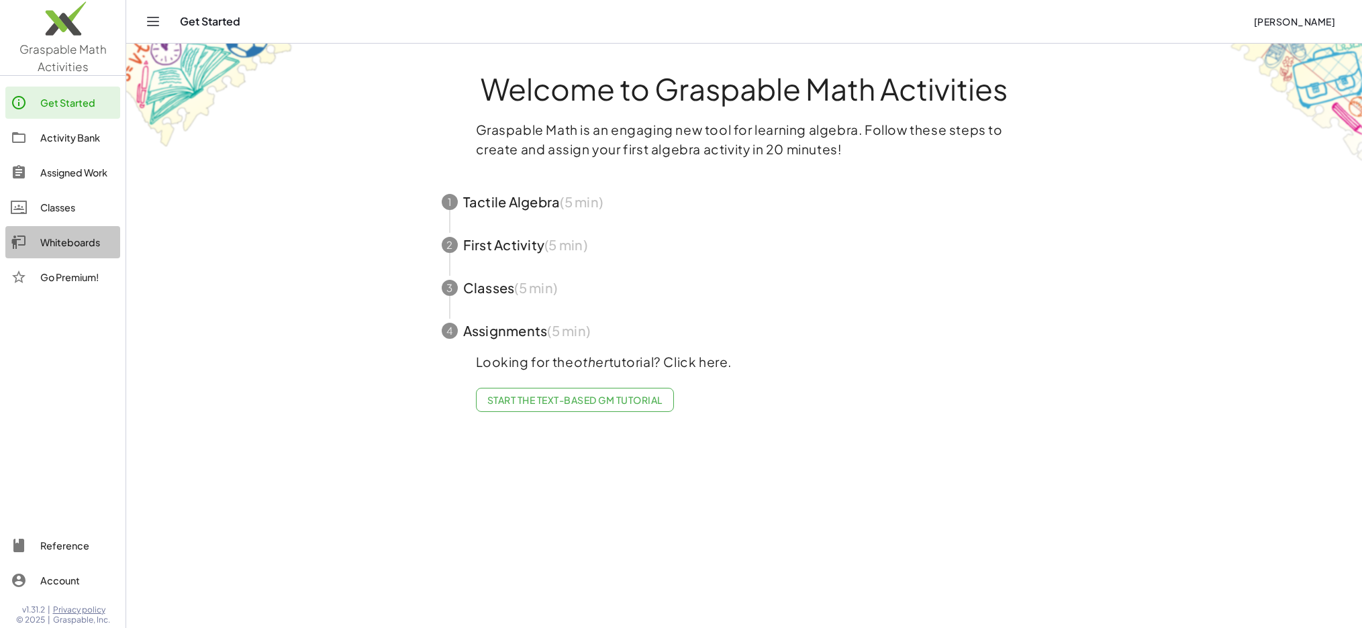
click at [53, 242] on div "Whiteboards" at bounding box center [77, 242] width 75 height 16
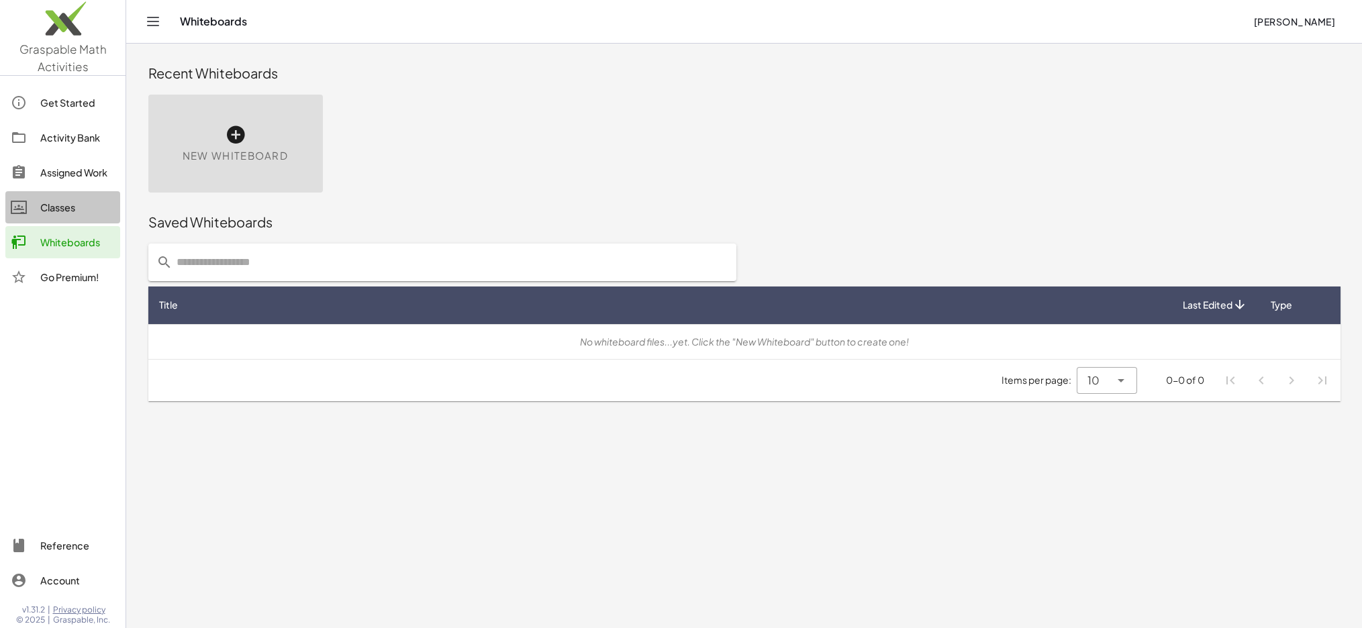
click at [54, 207] on div "Classes" at bounding box center [77, 207] width 75 height 16
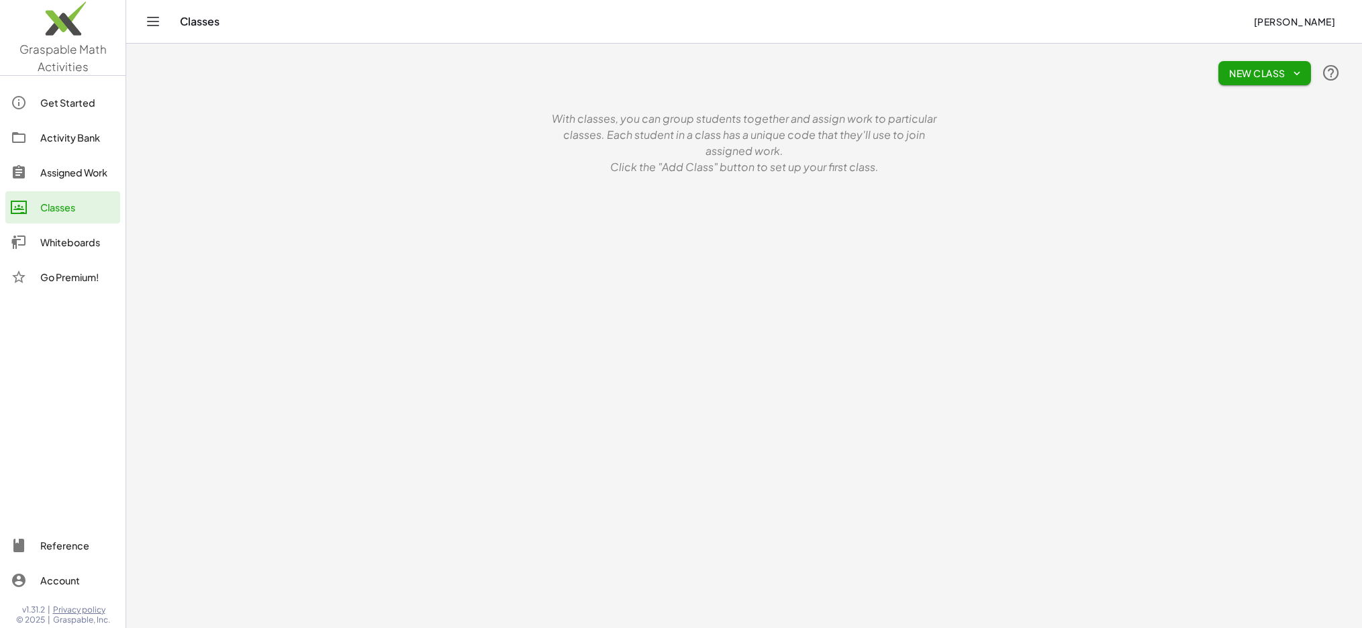
click at [1298, 70] on icon "button" at bounding box center [1297, 73] width 12 height 12
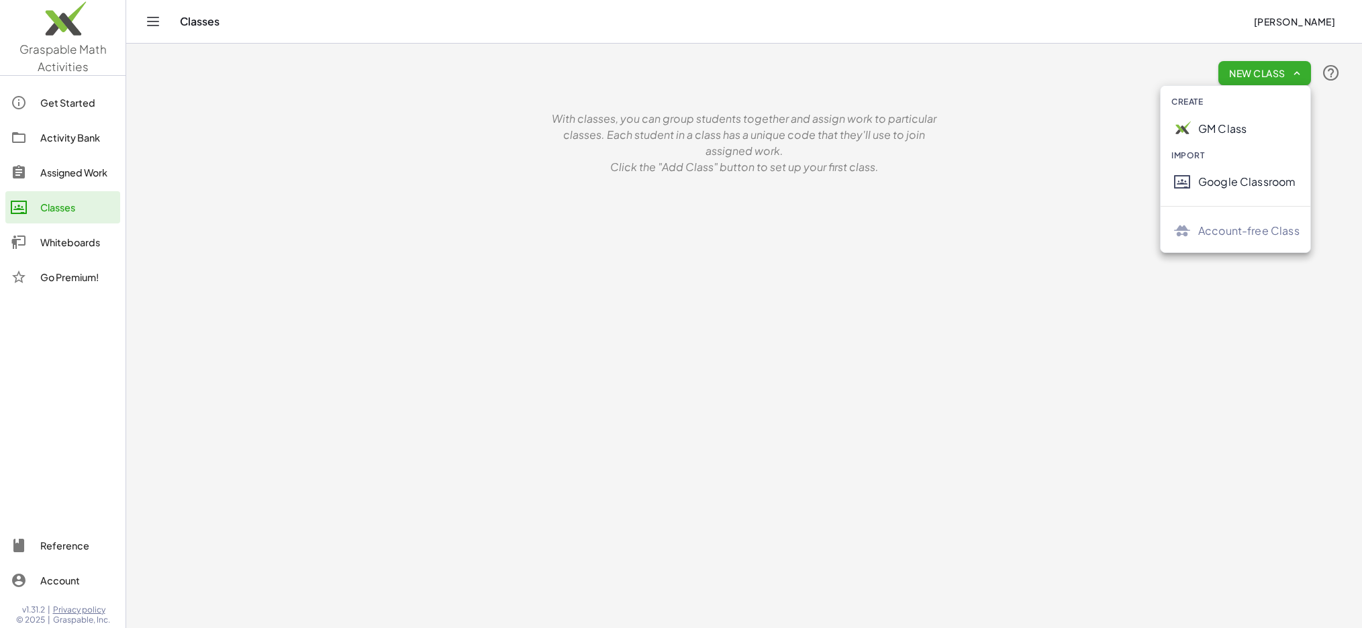
click at [1224, 135] on div "GM Class" at bounding box center [1248, 129] width 101 height 16
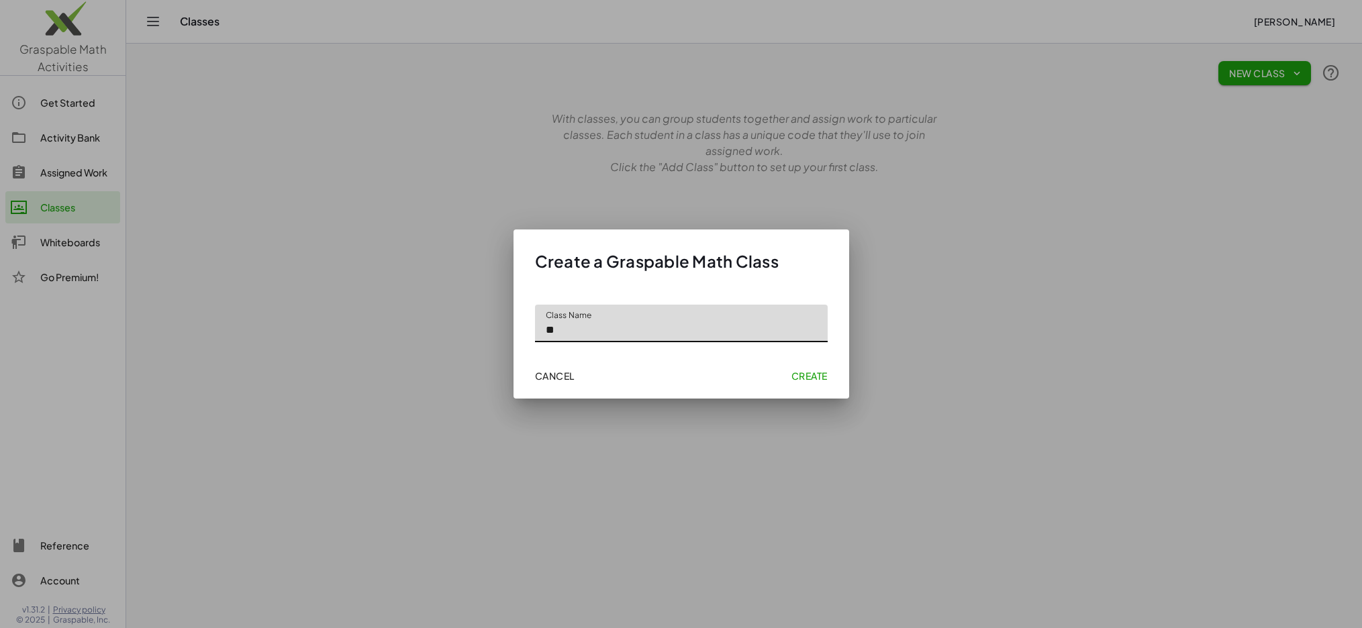
type input "**"
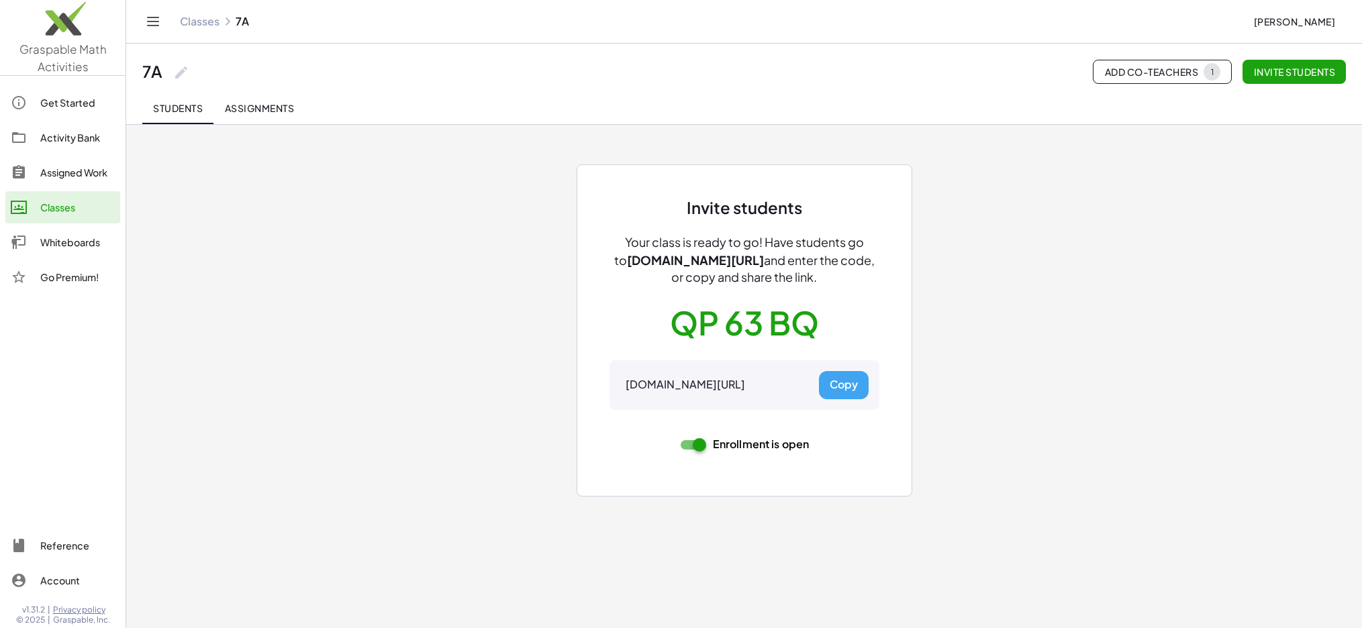
click at [846, 384] on button "Copy" at bounding box center [844, 385] width 50 height 28
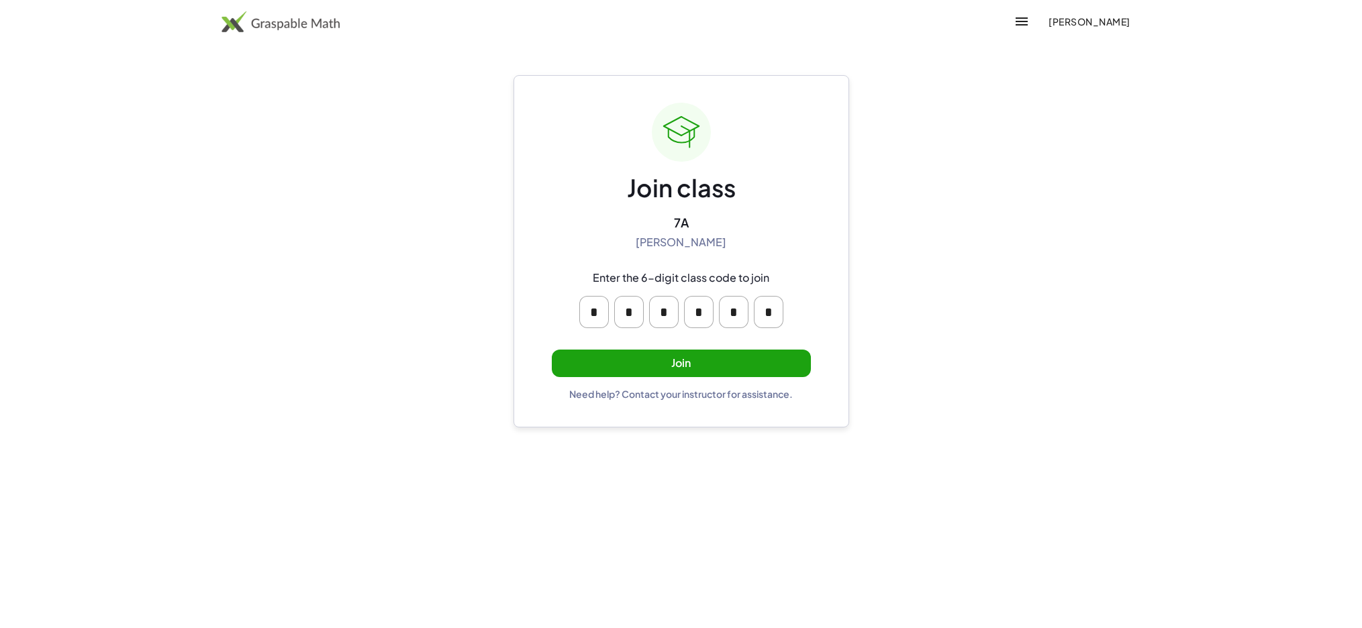
click at [680, 365] on button "Join" at bounding box center [681, 364] width 259 height 28
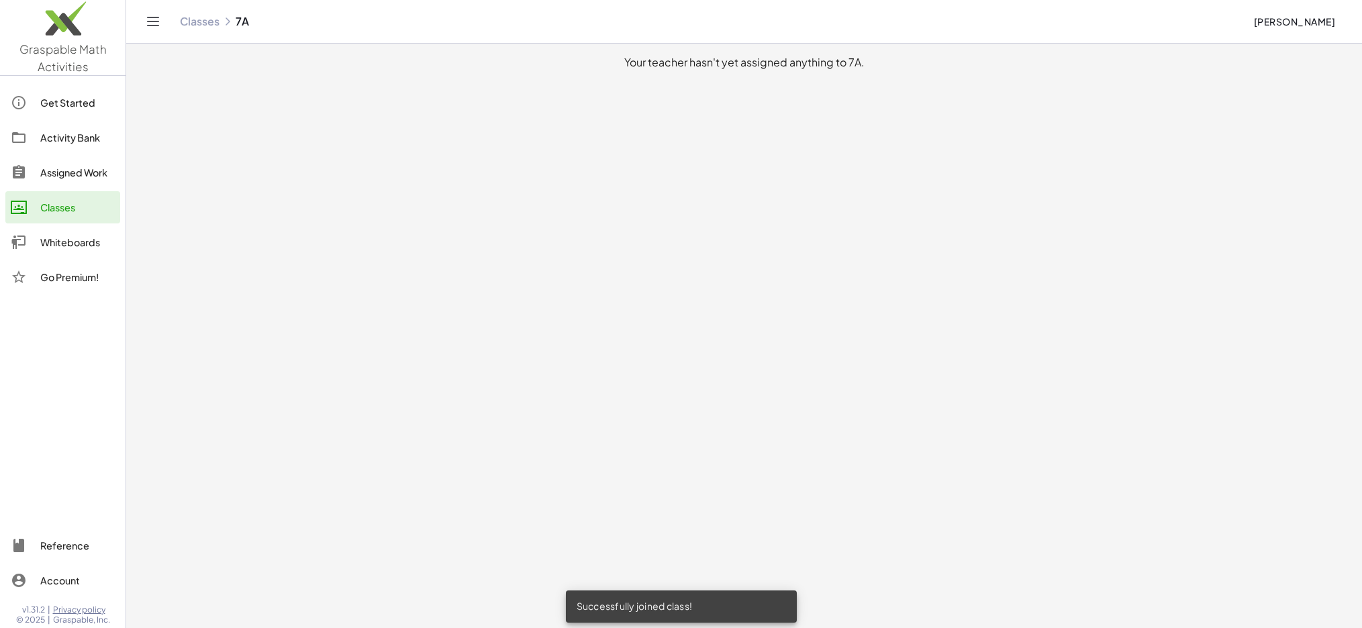
click at [68, 246] on div "Whiteboards" at bounding box center [77, 242] width 75 height 16
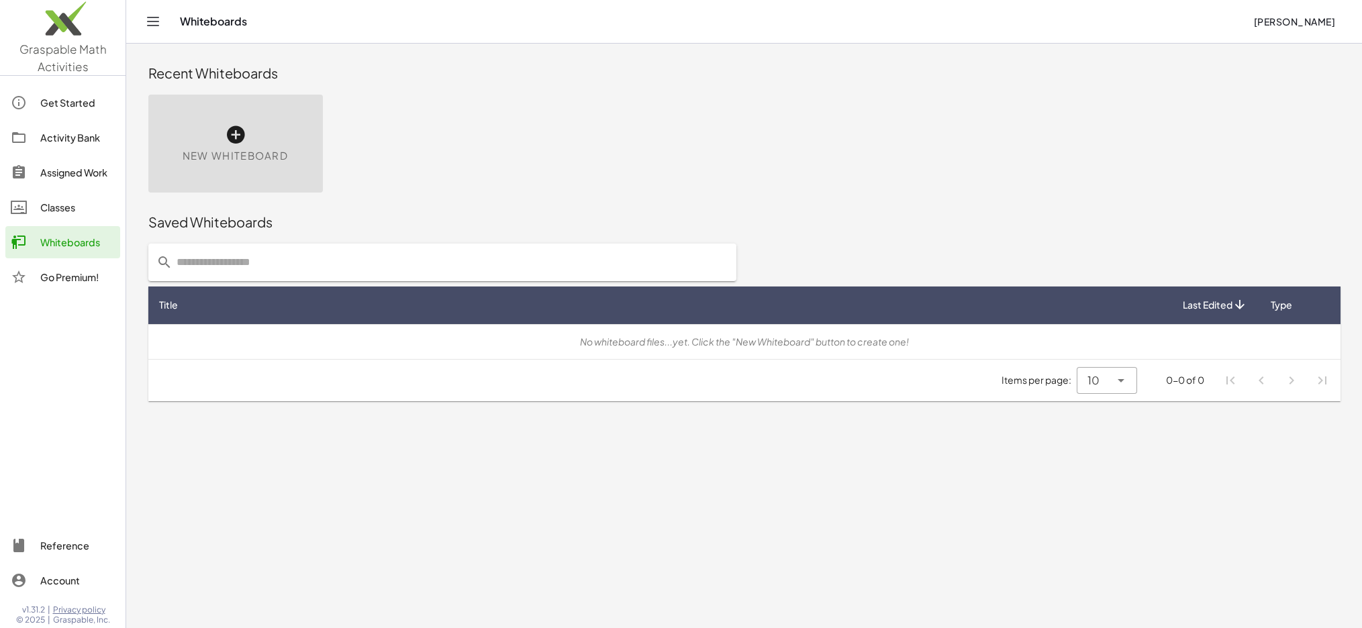
click at [60, 42] on img at bounding box center [63, 21] width 126 height 57
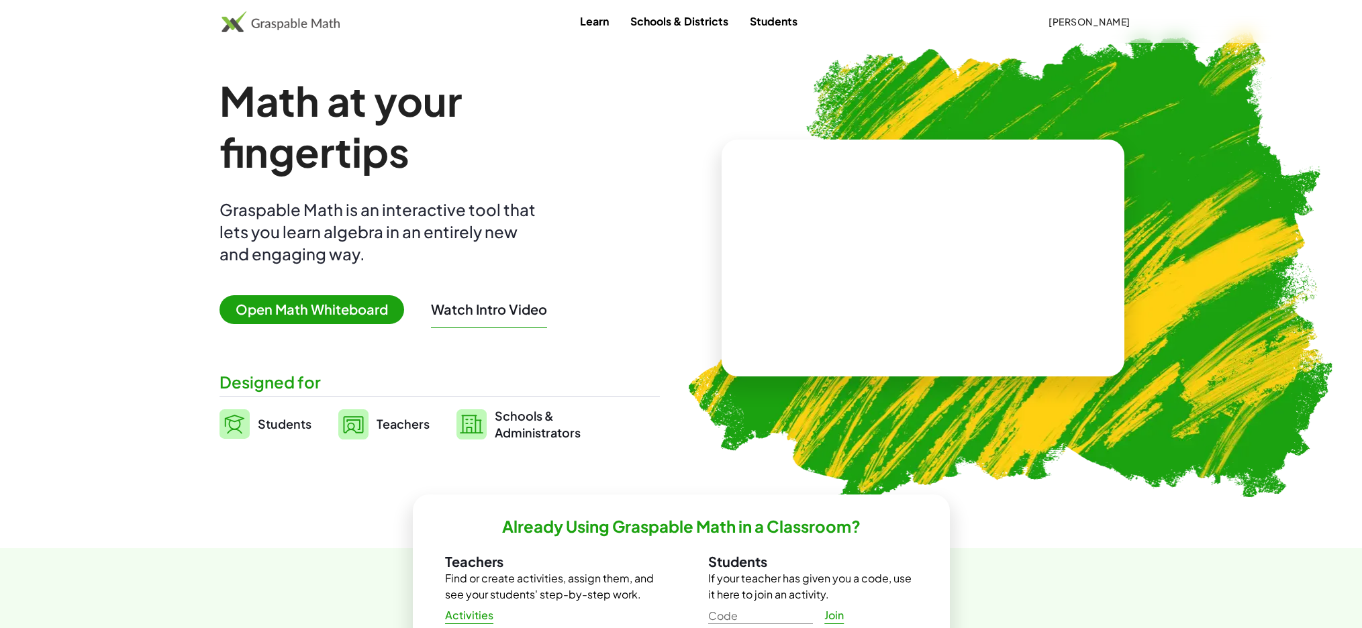
click at [673, 24] on link "Schools & Districts" at bounding box center [679, 21] width 119 height 25
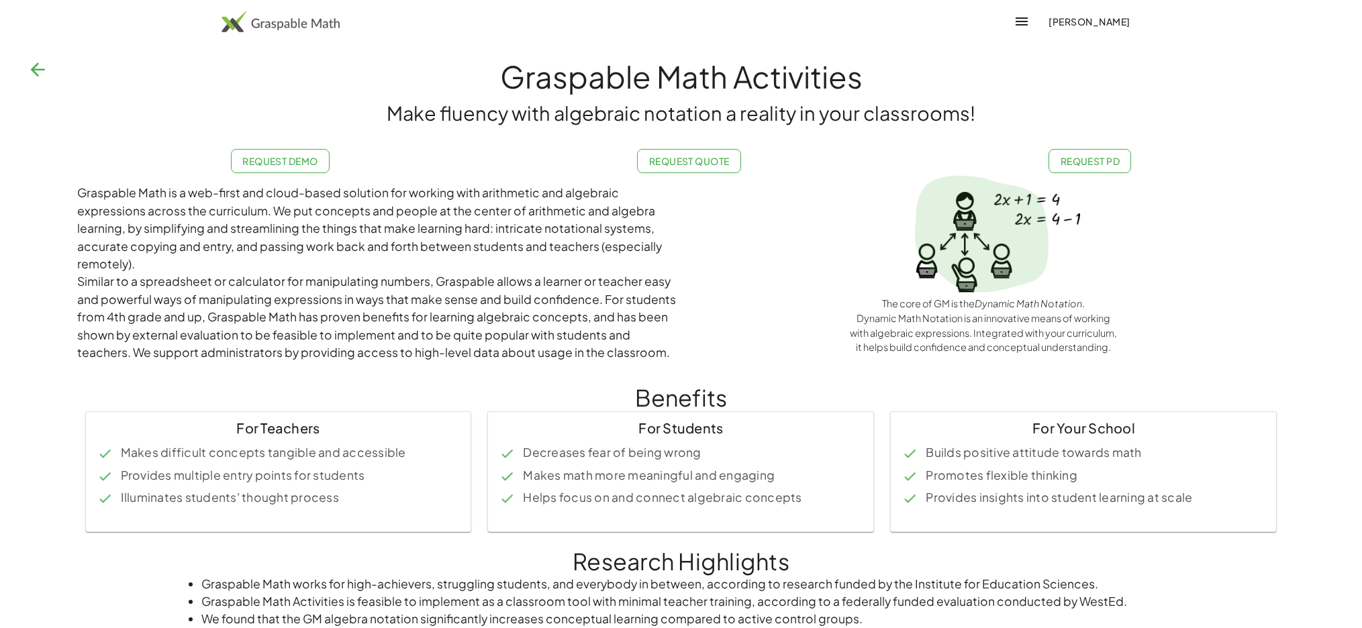
click at [260, 20] on img at bounding box center [281, 21] width 119 height 21
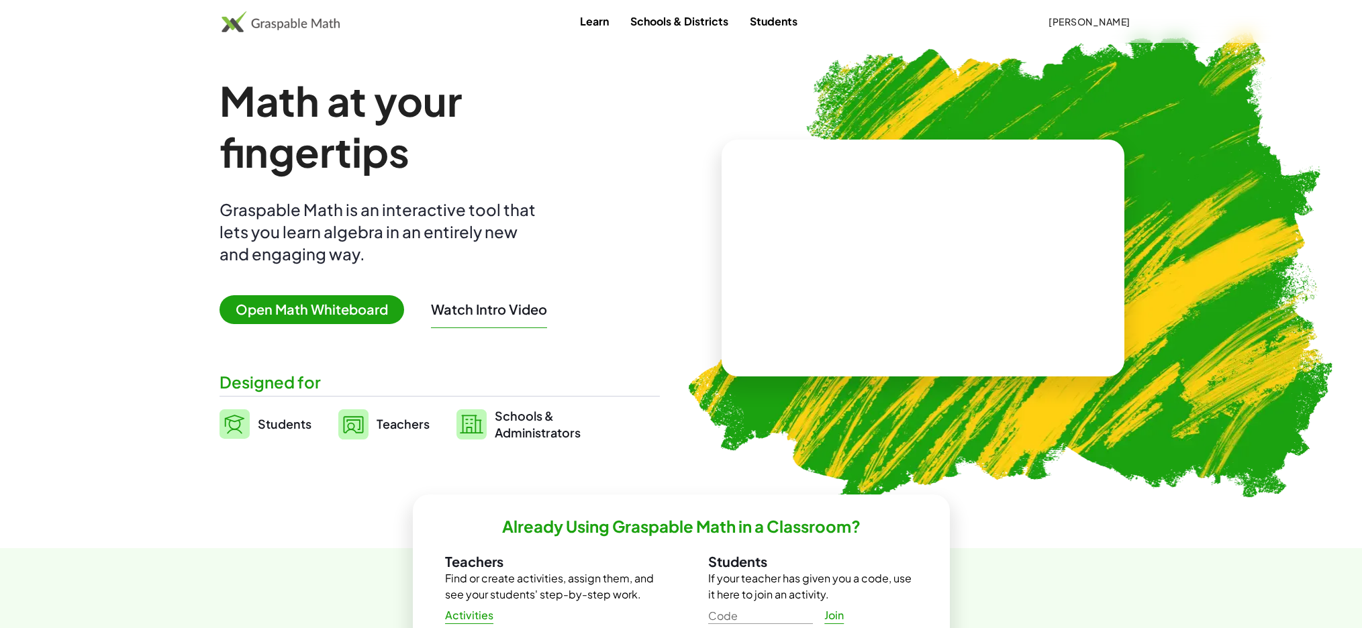
click at [318, 311] on span "Open Math Whiteboard" at bounding box center [312, 309] width 185 height 29
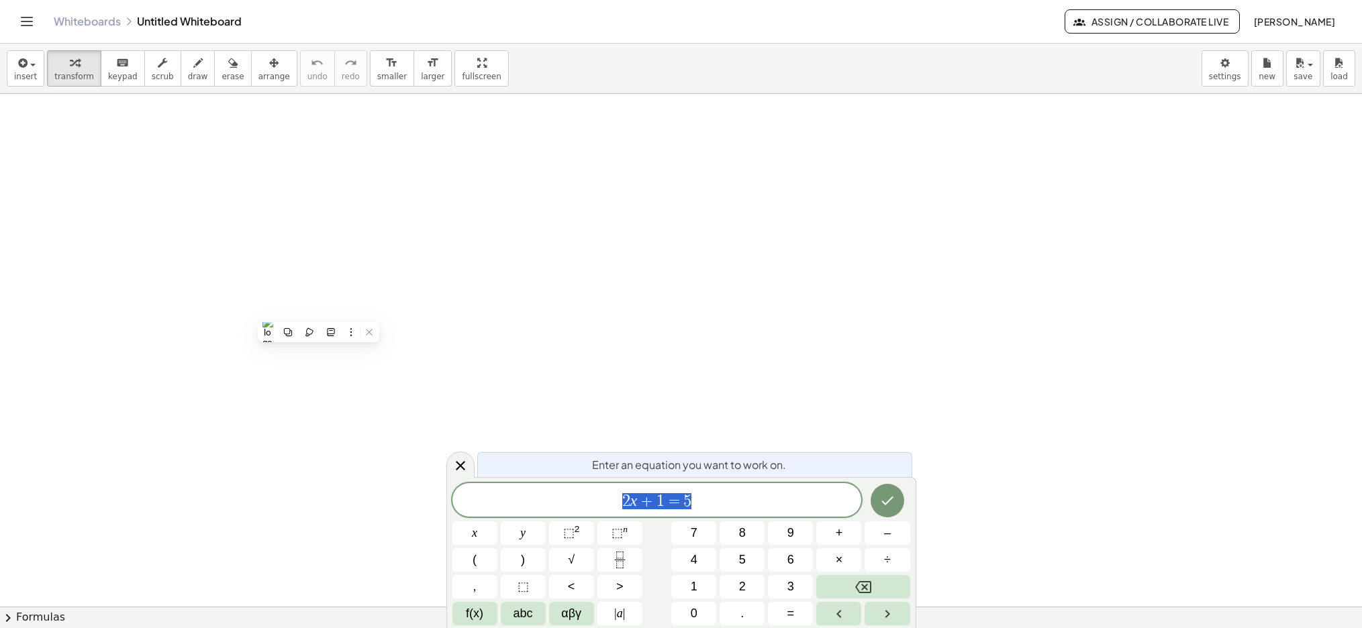
click at [195, 238] on div at bounding box center [681, 607] width 1362 height 1026
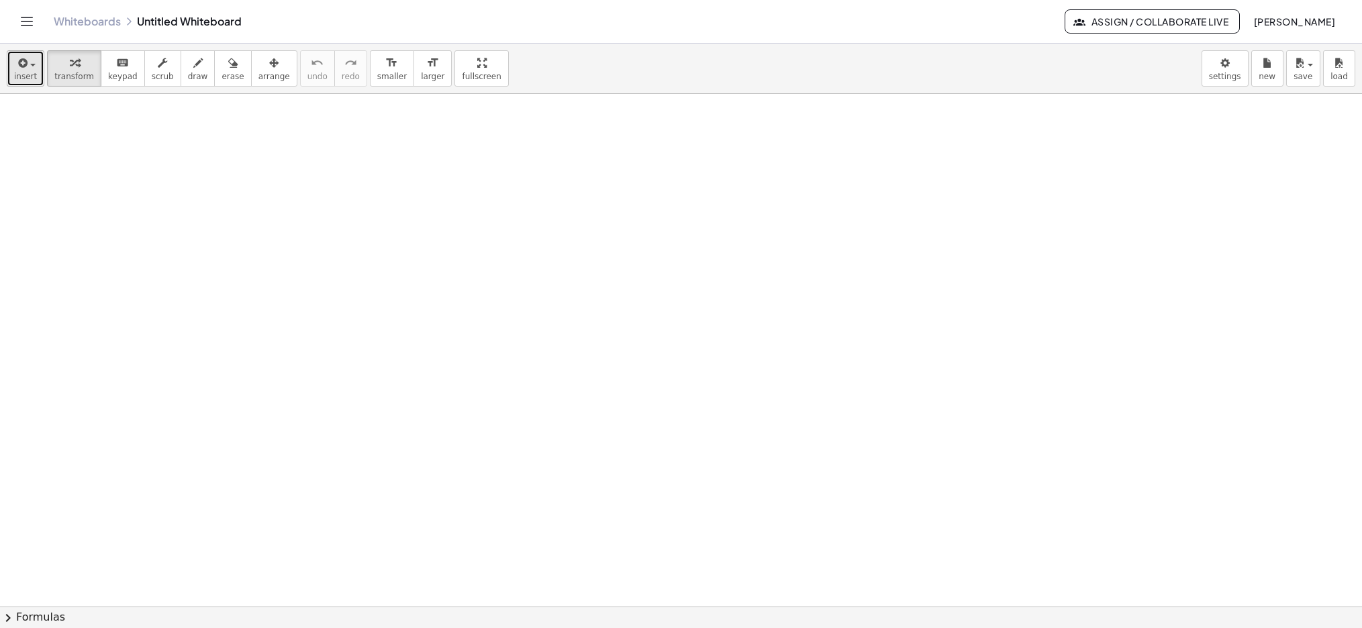
click at [29, 75] on span "insert" at bounding box center [25, 76] width 23 height 9
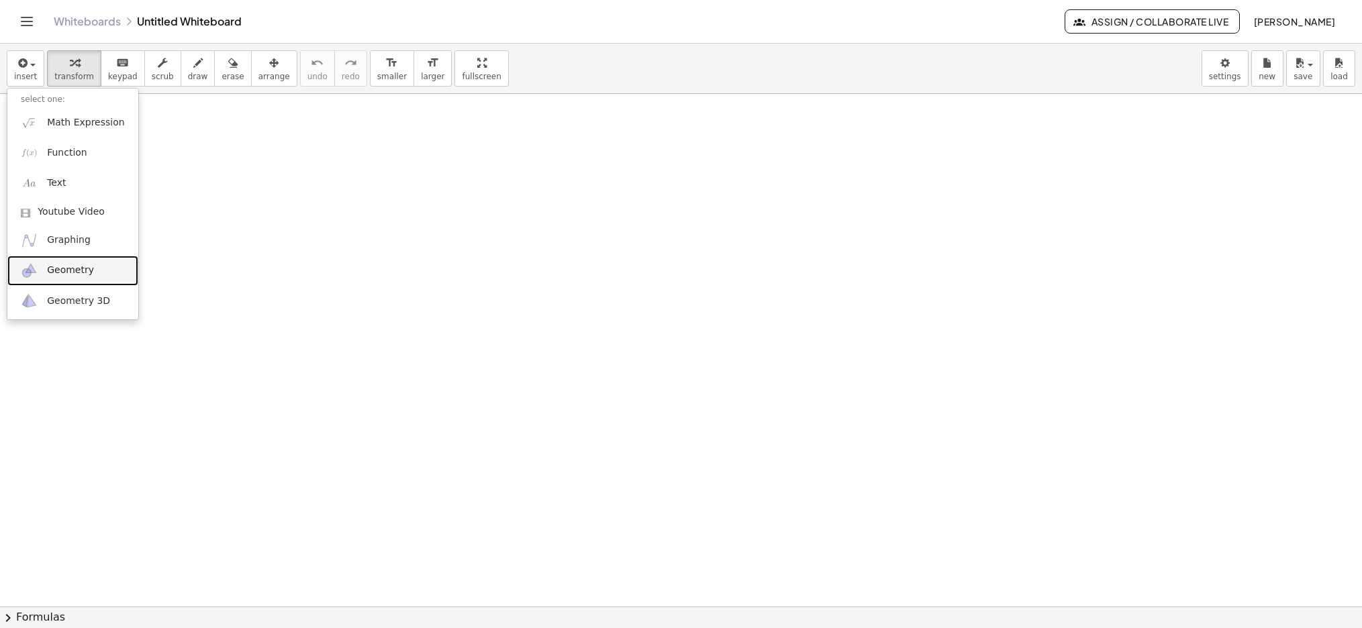
click at [76, 272] on span "Geometry" at bounding box center [70, 270] width 47 height 13
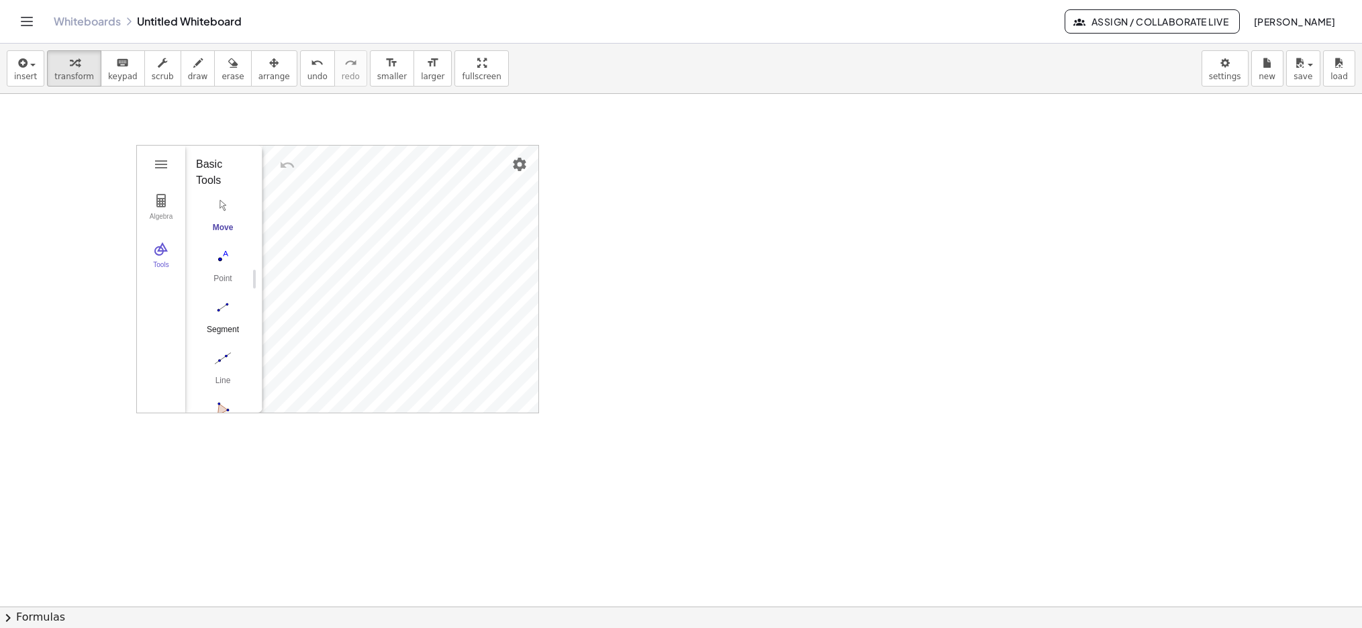
click at [224, 305] on img "Segment. Select two points or positions" at bounding box center [223, 307] width 54 height 21
click at [159, 248] on img "Geometry" at bounding box center [161, 249] width 16 height 16
click at [160, 248] on img "Geometry" at bounding box center [161, 249] width 16 height 16
click at [216, 317] on img "Segment. Select two points or positions" at bounding box center [223, 307] width 54 height 21
click at [524, 164] on img "Settings" at bounding box center [520, 164] width 16 height 16
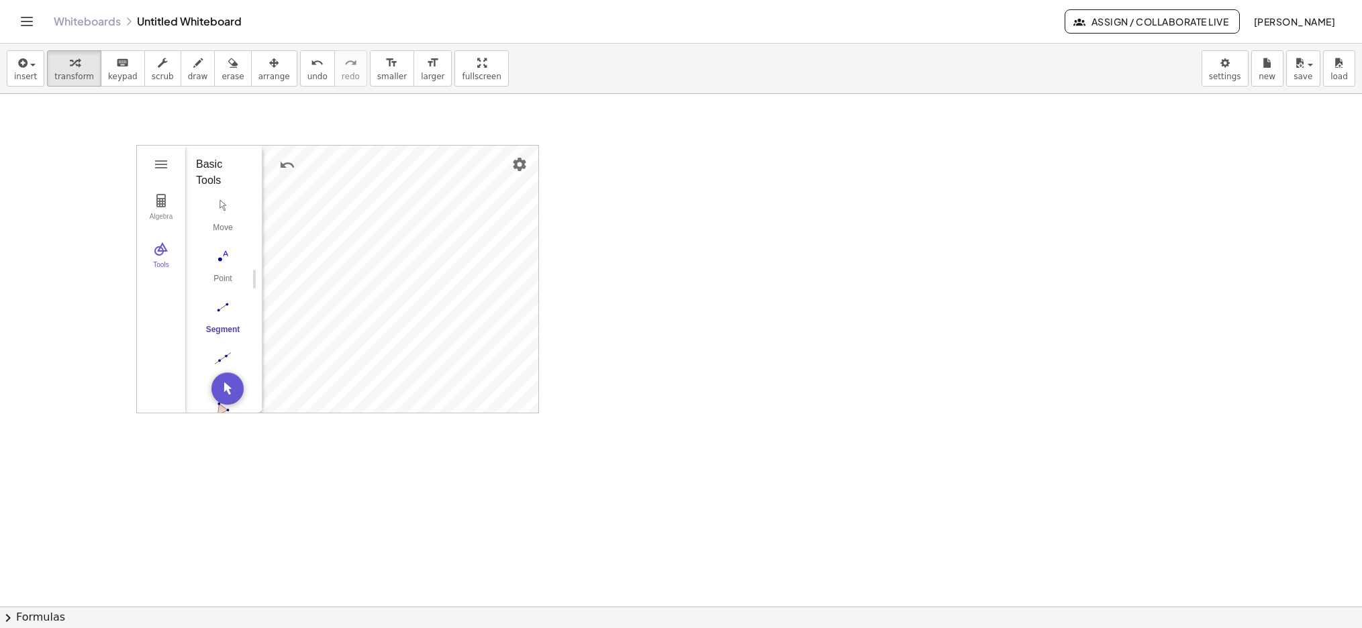
click at [607, 191] on div at bounding box center [681, 607] width 1362 height 1026
drag, startPoint x: 536, startPoint y: 413, endPoint x: 554, endPoint y: 438, distance: 30.7
click at [554, 437] on div "Algebra Tools Point A Point B f = Segment A, B 4.4 Point C Point D g = Segment …" at bounding box center [681, 607] width 1362 height 1026
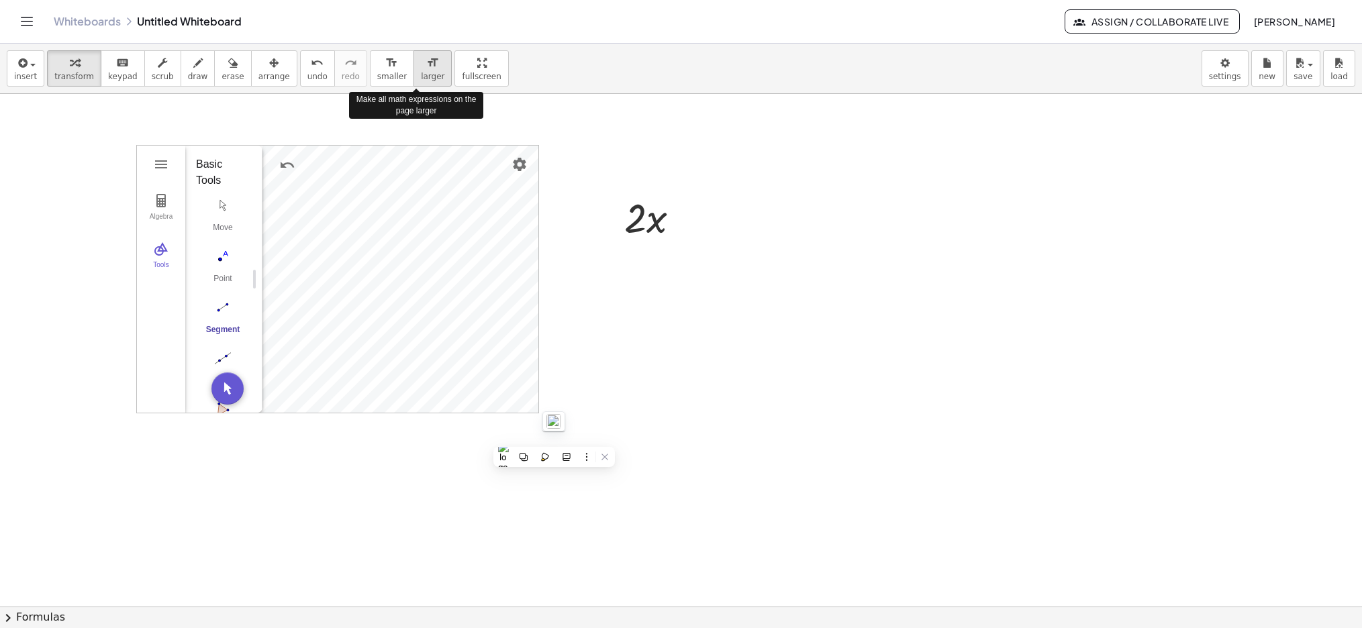
click at [421, 76] on span "larger" at bounding box center [432, 76] width 23 height 9
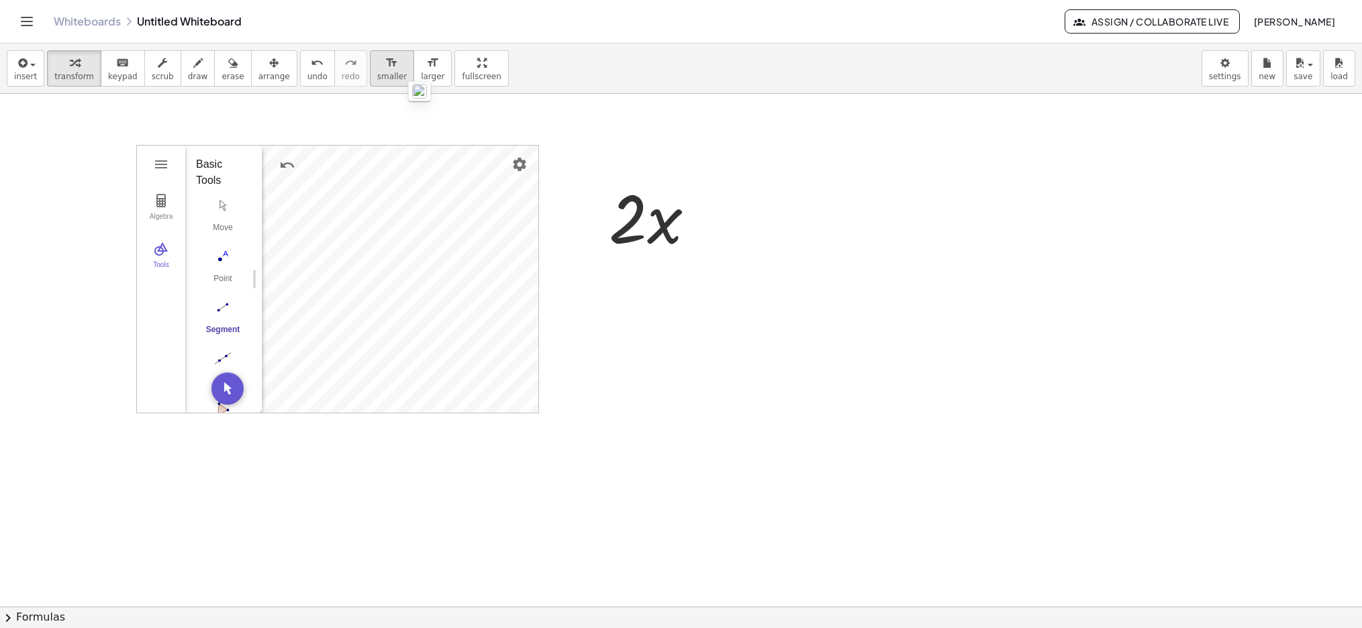
click at [387, 69] on div "format_size" at bounding box center [392, 62] width 30 height 16
click at [307, 79] on span "undo" at bounding box center [317, 76] width 20 height 9
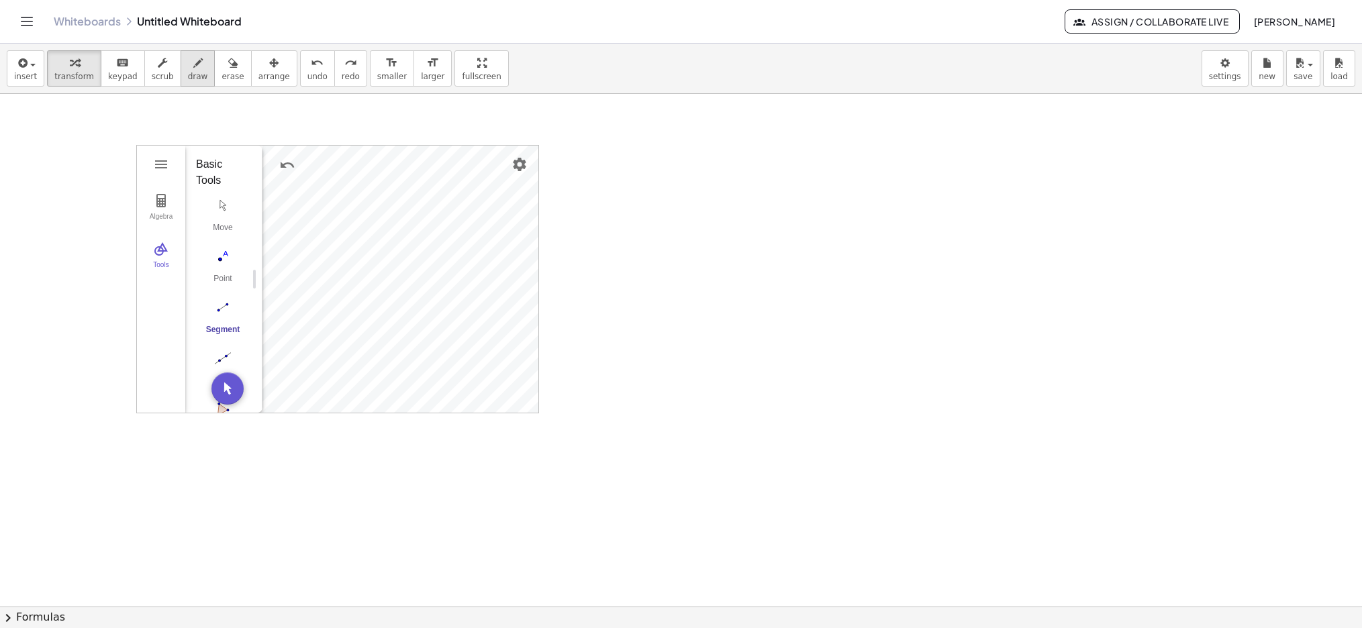
click at [183, 70] on button "draw" at bounding box center [198, 68] width 35 height 36
drag, startPoint x: 682, startPoint y: 215, endPoint x: 863, endPoint y: 287, distance: 194.7
click at [867, 281] on div at bounding box center [681, 607] width 1362 height 1026
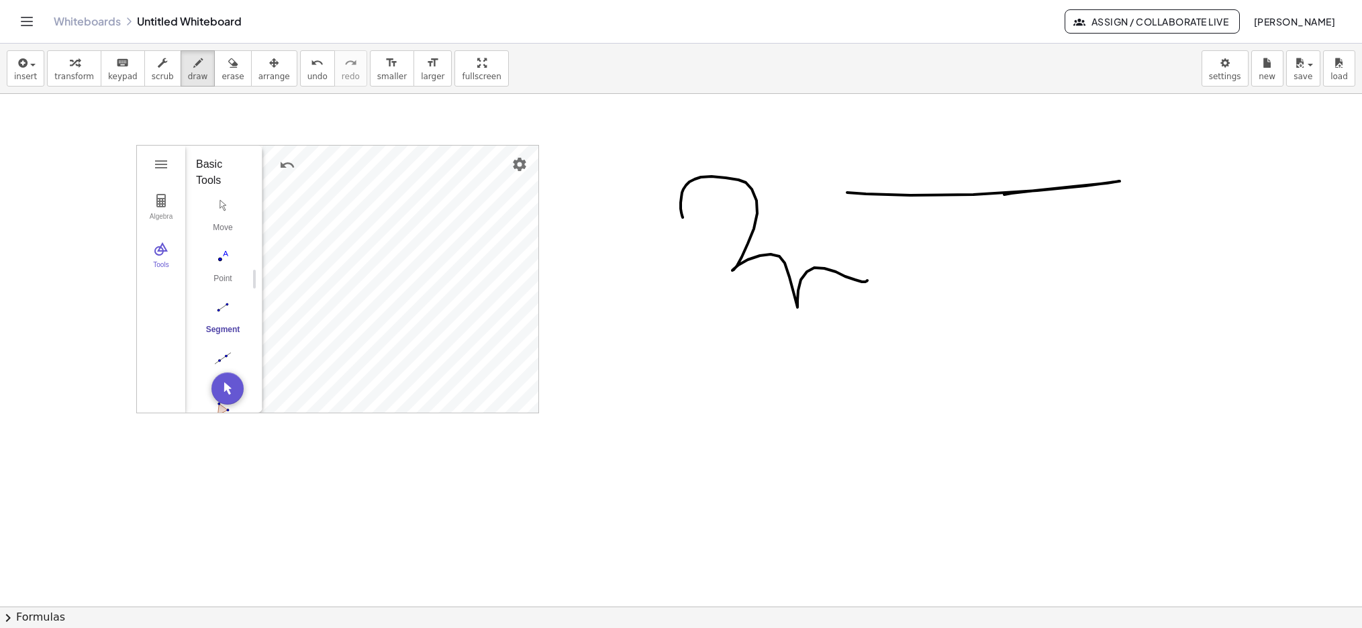
drag, startPoint x: 847, startPoint y: 193, endPoint x: 1132, endPoint y: 200, distance: 284.7
click at [1134, 199] on div at bounding box center [681, 607] width 1362 height 1026
click at [119, 77] on span "keypad" at bounding box center [123, 76] width 30 height 9
click at [612, 295] on div at bounding box center [681, 607] width 1362 height 1026
drag, startPoint x: 762, startPoint y: 389, endPoint x: 865, endPoint y: 424, distance: 108.5
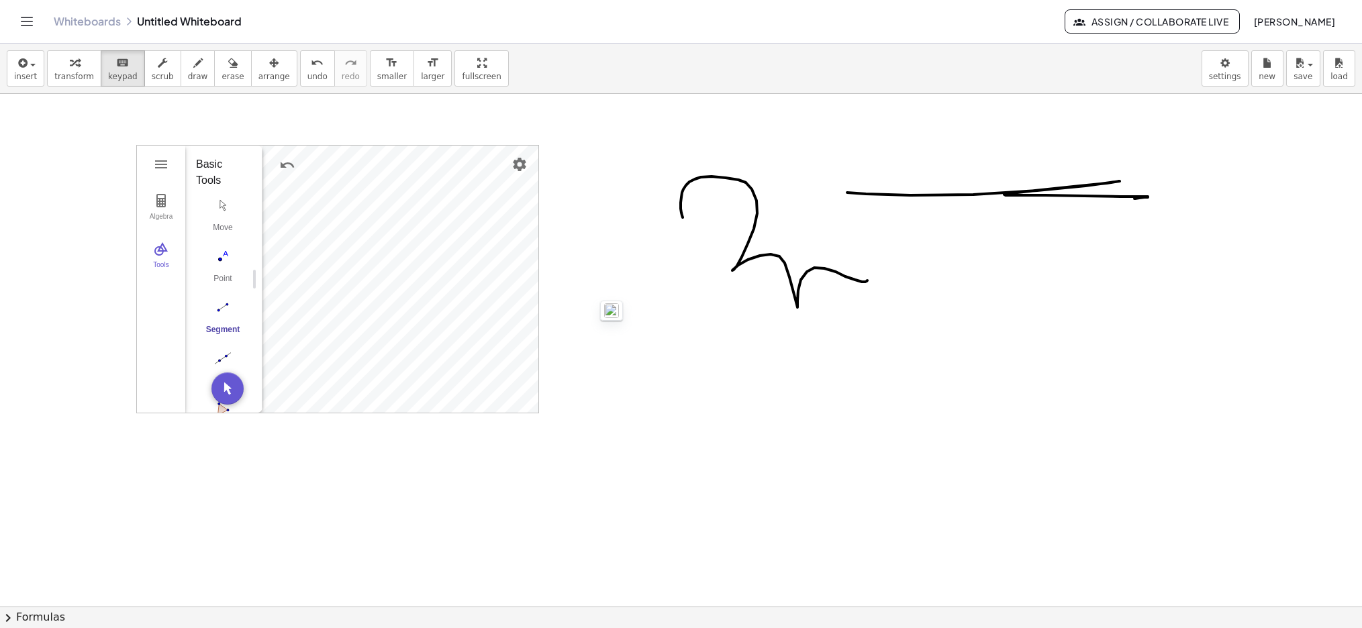
click at [865, 424] on div at bounding box center [681, 607] width 1362 height 1026
click at [867, 426] on div at bounding box center [681, 607] width 1362 height 1026
click at [68, 71] on button "transform" at bounding box center [74, 68] width 54 height 36
drag, startPoint x: 744, startPoint y: 385, endPoint x: 757, endPoint y: 383, distance: 12.9
click at [756, 390] on div at bounding box center [681, 607] width 1362 height 1026
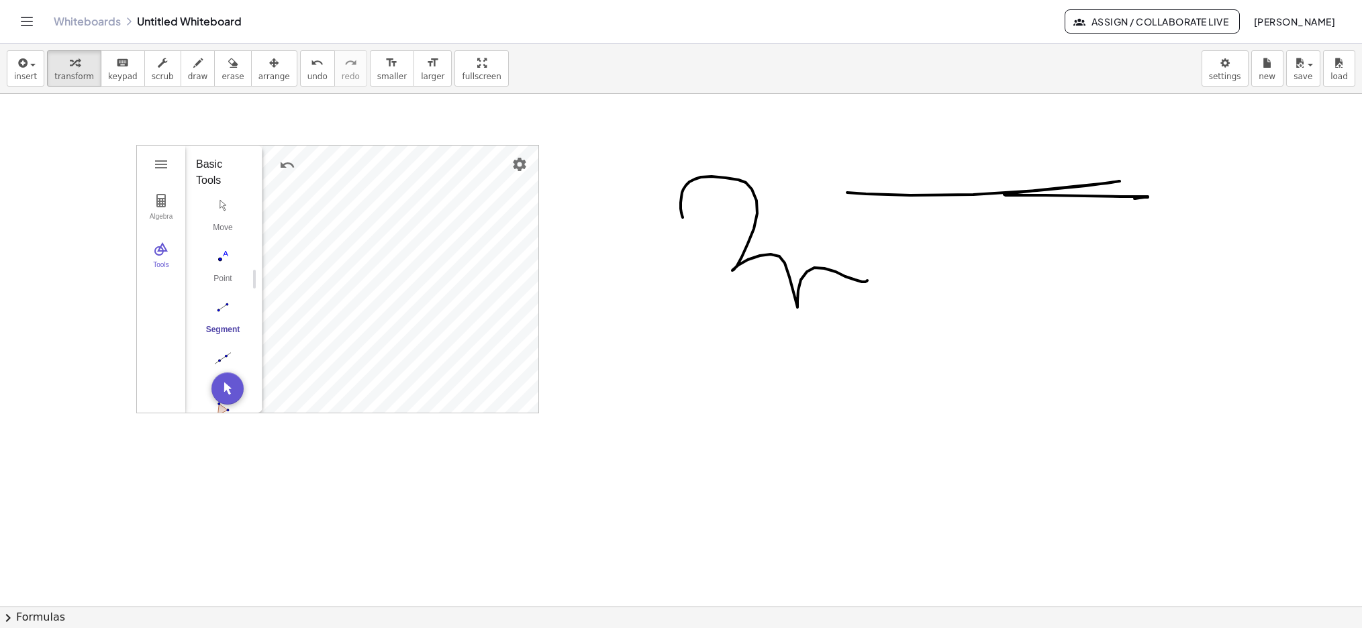
drag, startPoint x: 770, startPoint y: 259, endPoint x: 765, endPoint y: 268, distance: 9.9
click at [766, 268] on div at bounding box center [681, 607] width 1362 height 1026
drag, startPoint x: 760, startPoint y: 252, endPoint x: 743, endPoint y: 260, distance: 18.3
click at [756, 269] on div at bounding box center [681, 607] width 1362 height 1026
drag, startPoint x: 724, startPoint y: 271, endPoint x: 724, endPoint y: 297, distance: 26.2
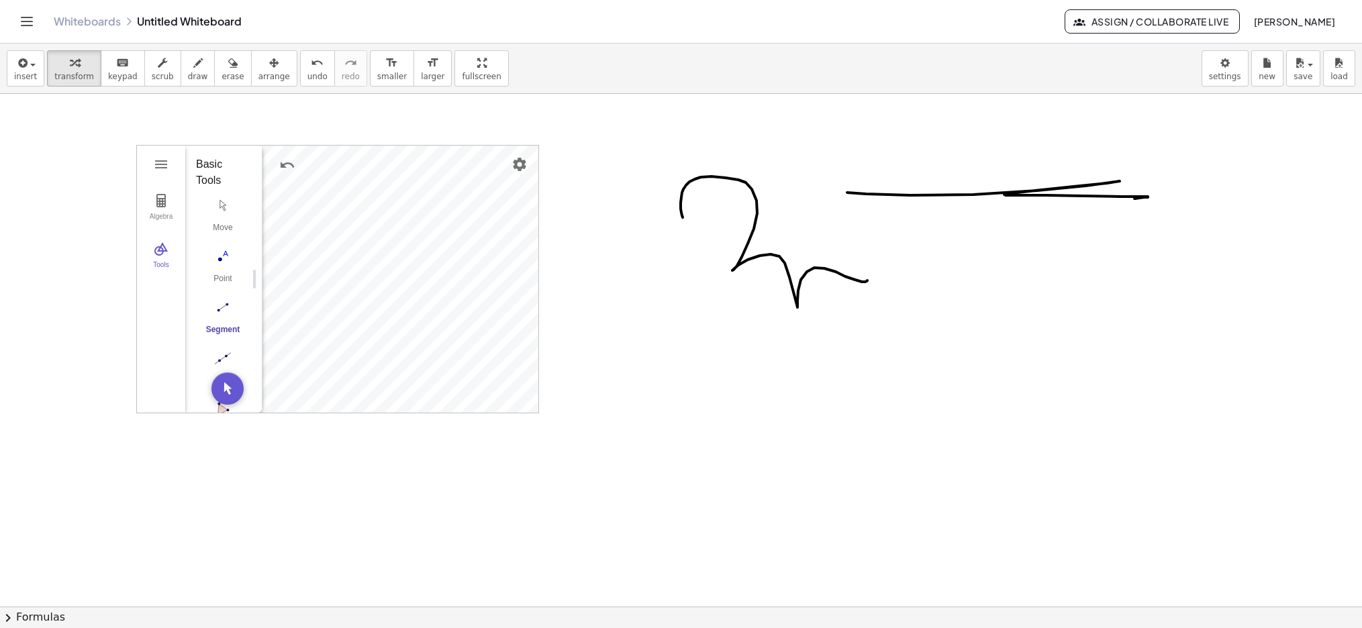
click at [724, 296] on div at bounding box center [681, 607] width 1362 height 1026
click at [707, 340] on div at bounding box center [681, 607] width 1362 height 1026
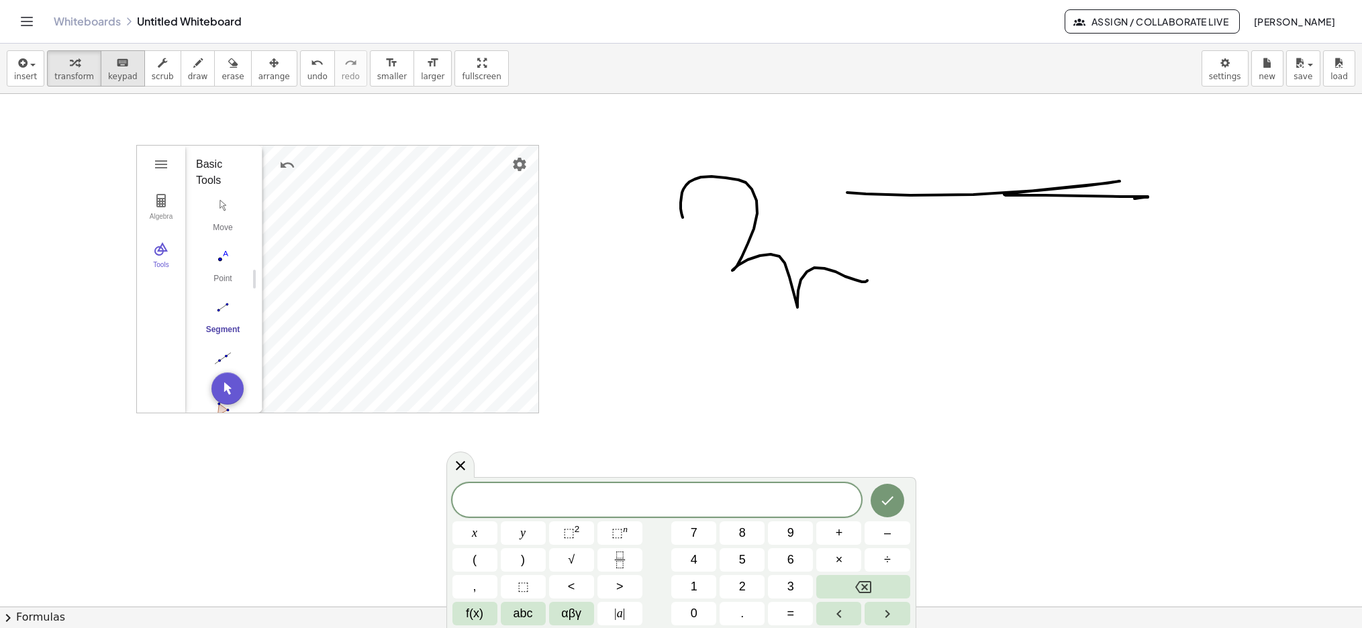
click at [125, 68] on div "keyboard" at bounding box center [123, 62] width 30 height 16
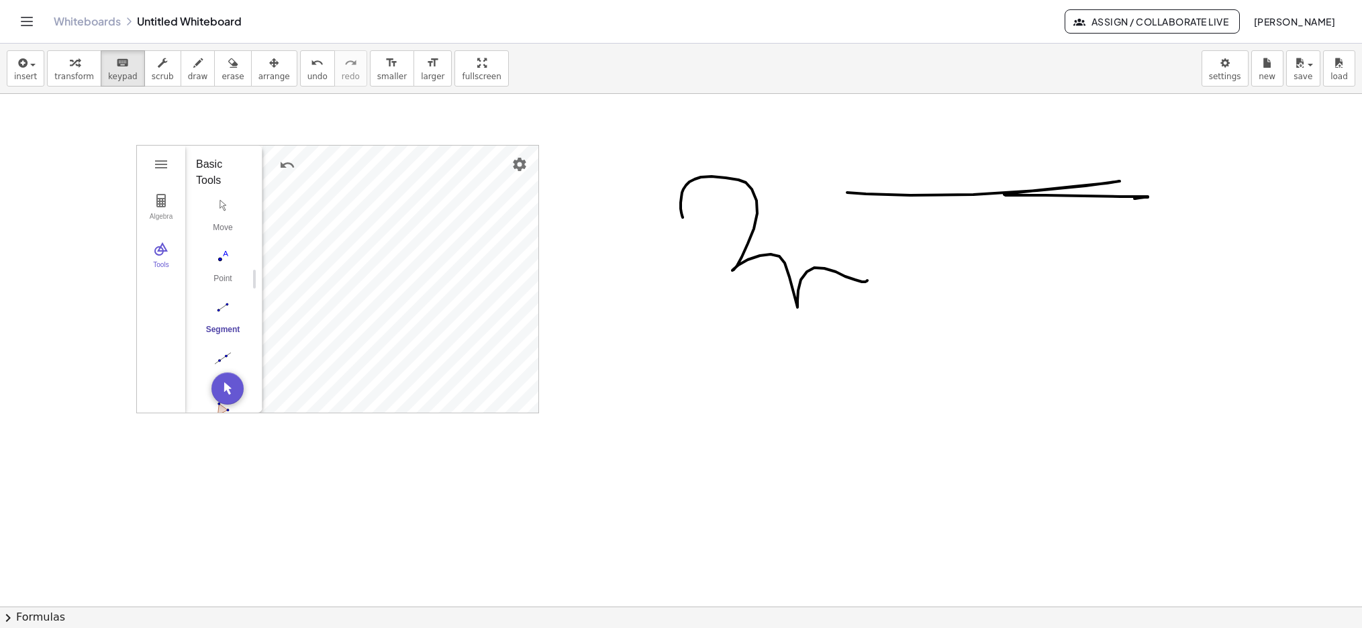
click at [620, 470] on div at bounding box center [681, 607] width 1362 height 1026
click at [672, 522] on div at bounding box center [681, 607] width 1362 height 1026
click at [710, 521] on div at bounding box center [681, 607] width 1362 height 1026
click at [720, 517] on div at bounding box center [681, 607] width 1362 height 1026
click at [430, 479] on div at bounding box center [681, 607] width 1362 height 1026
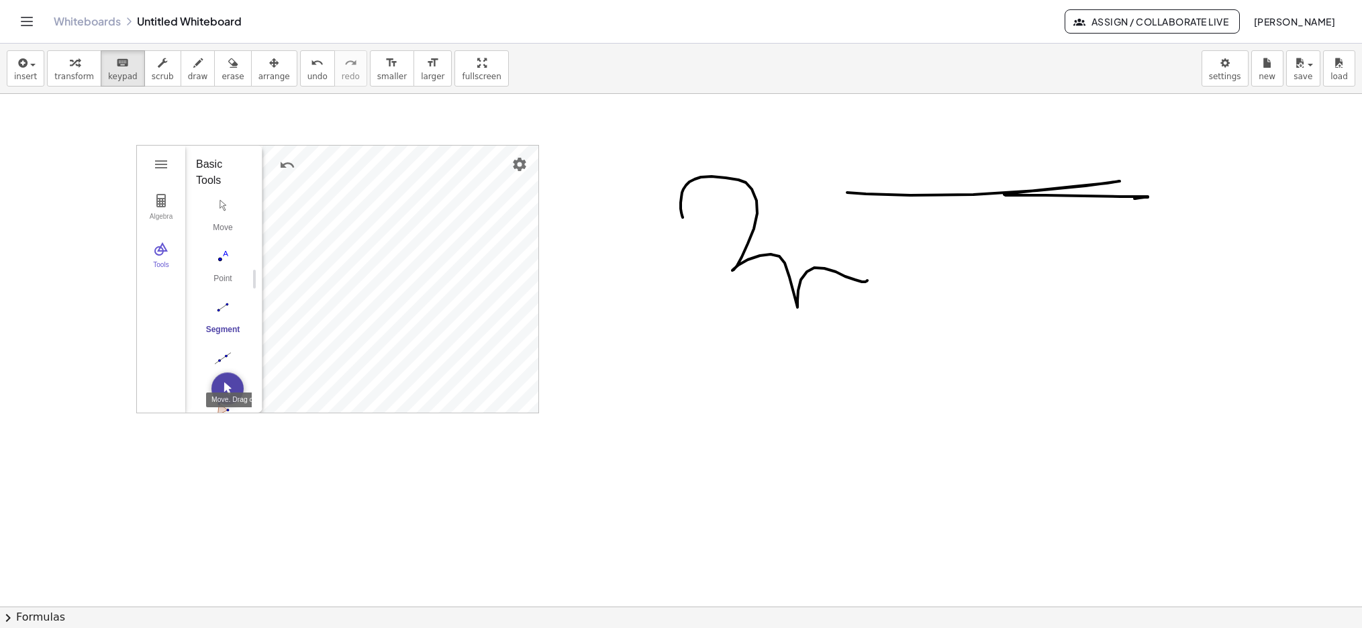
click at [224, 389] on img "Move. Drag or select object" at bounding box center [227, 389] width 32 height 32
click at [221, 313] on img "Polygon. Select all vertices, then first vertex again" at bounding box center [223, 313] width 54 height 21
click at [168, 196] on img "Geometry" at bounding box center [161, 201] width 16 height 16
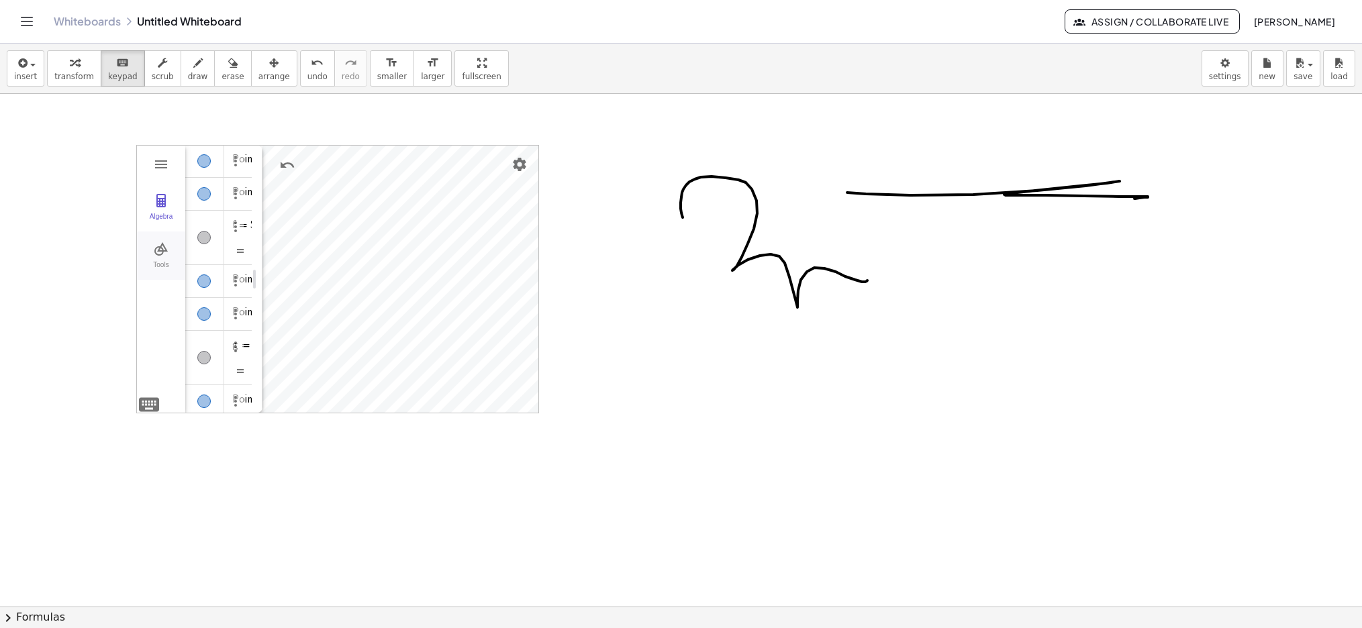
click at [162, 244] on img "Geometry" at bounding box center [161, 249] width 16 height 16
